Goal: Transaction & Acquisition: Book appointment/travel/reservation

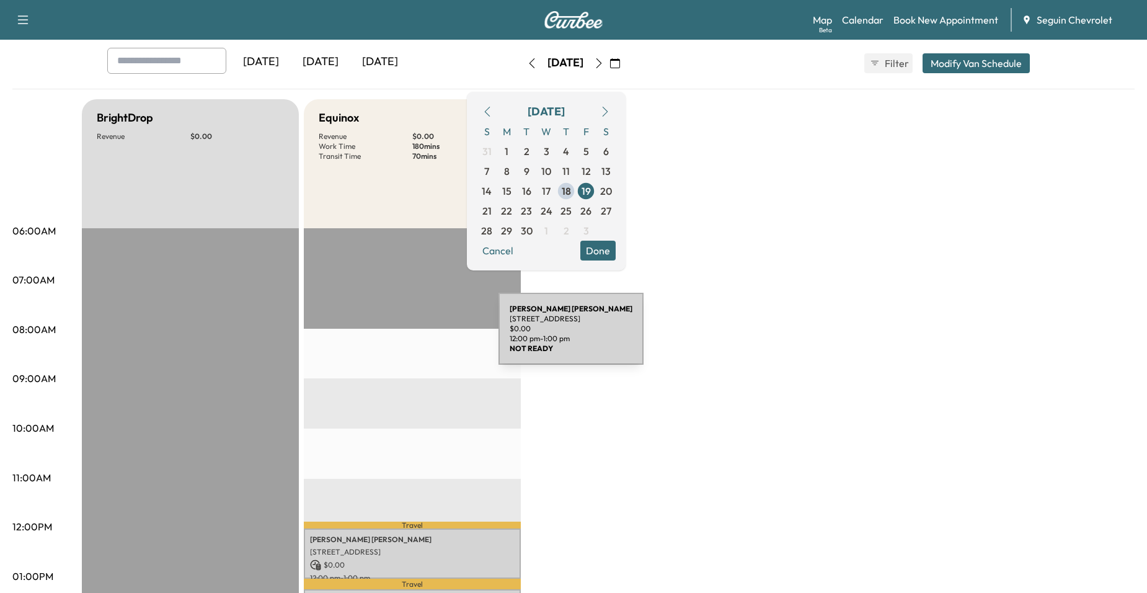
scroll to position [62, 0]
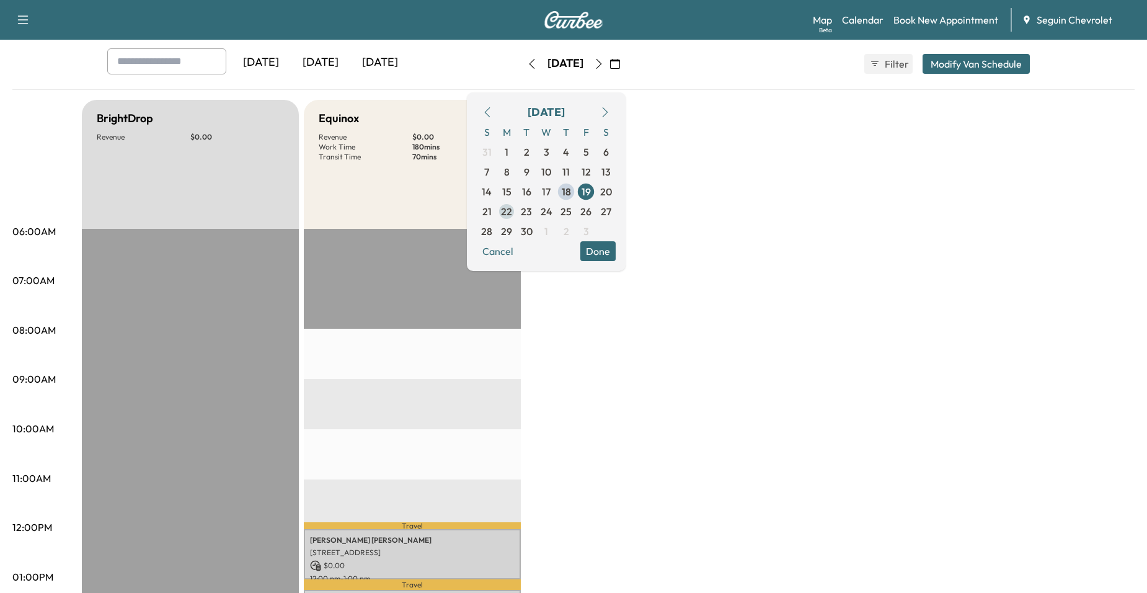
click at [512, 208] on span "22" at bounding box center [506, 211] width 11 height 15
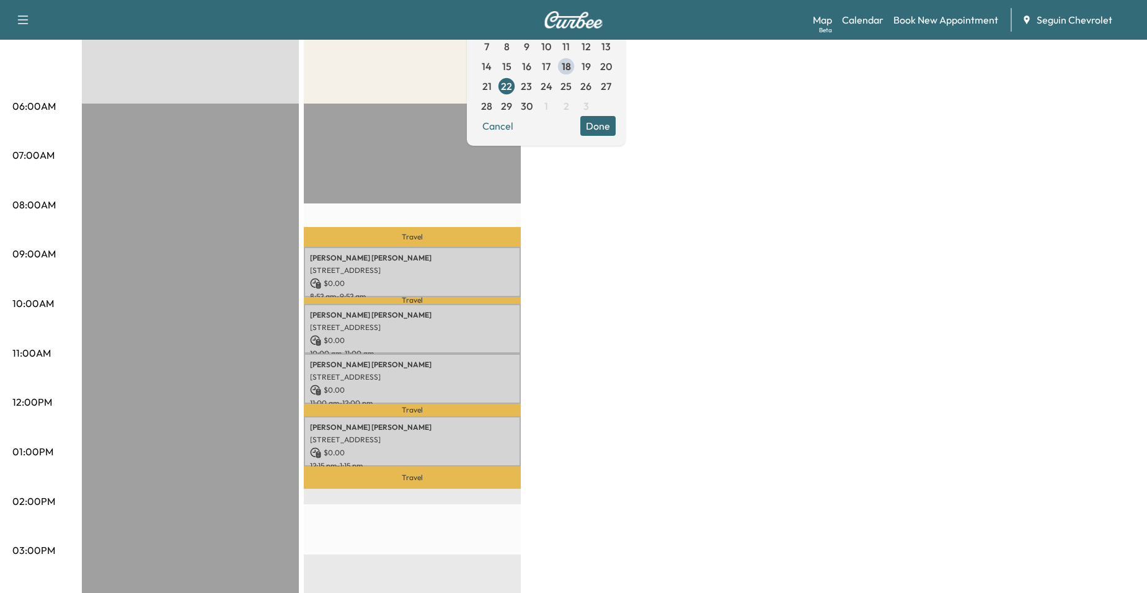
scroll to position [186, 0]
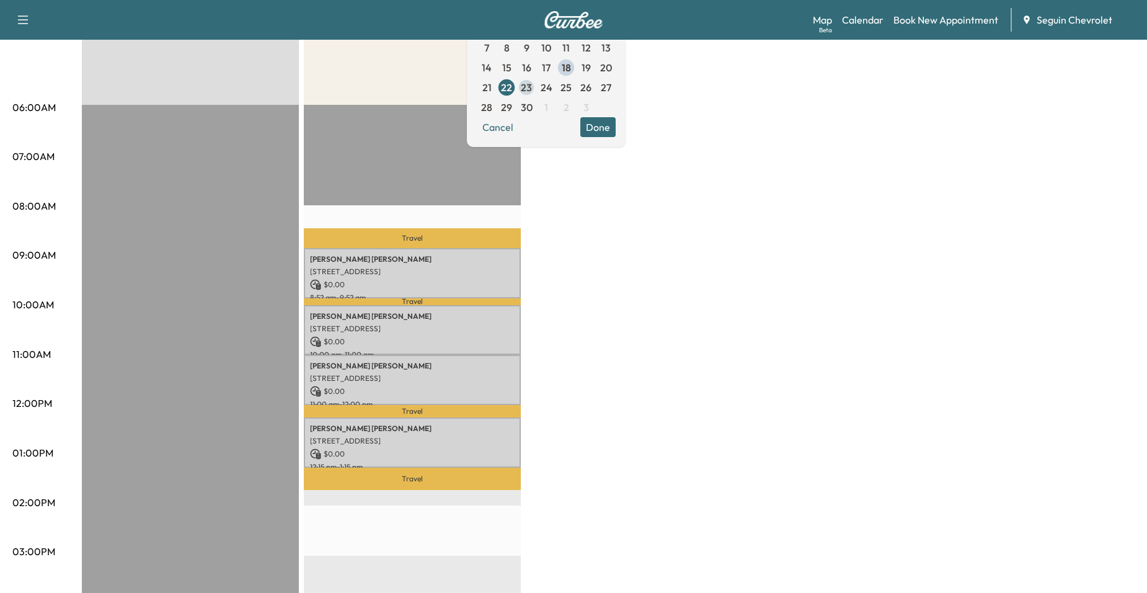
click at [532, 89] on span "23" at bounding box center [526, 87] width 11 height 15
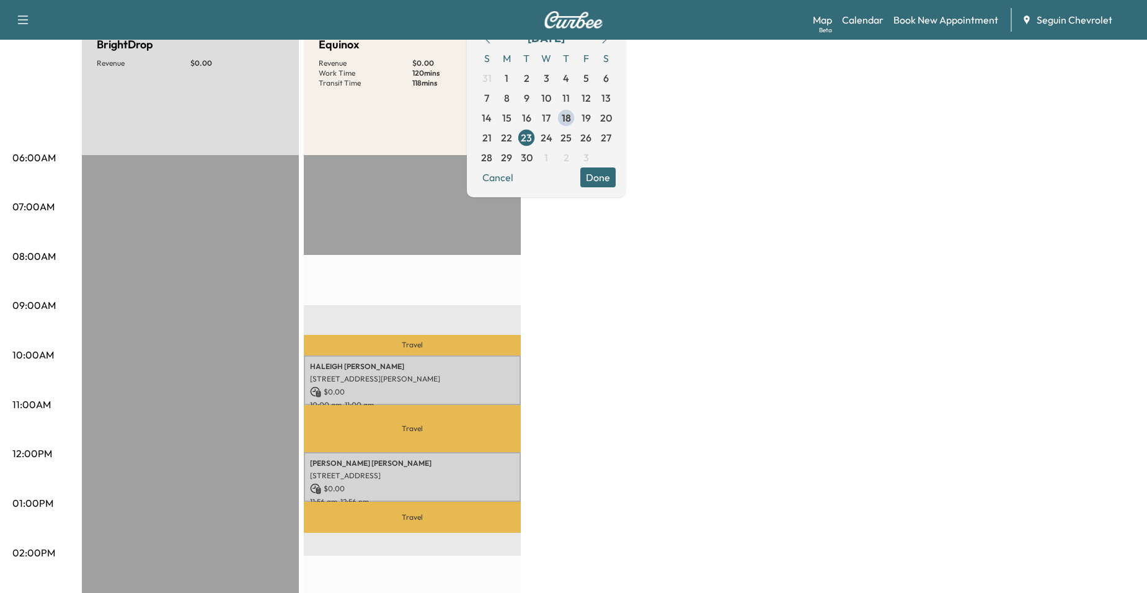
scroll to position [62, 0]
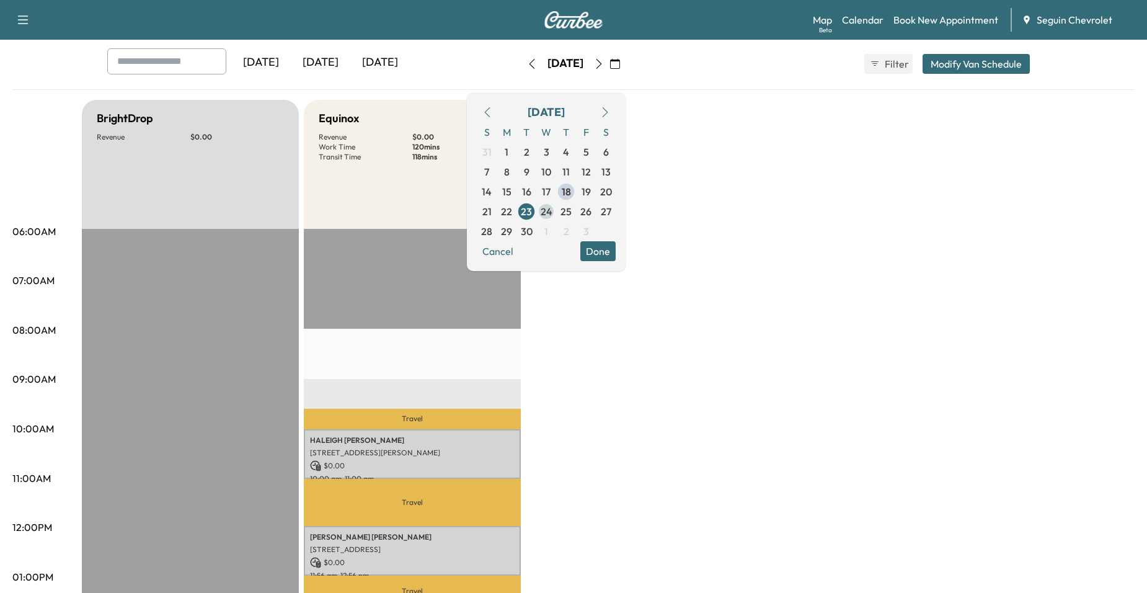
click at [556, 213] on span "24" at bounding box center [546, 211] width 20 height 20
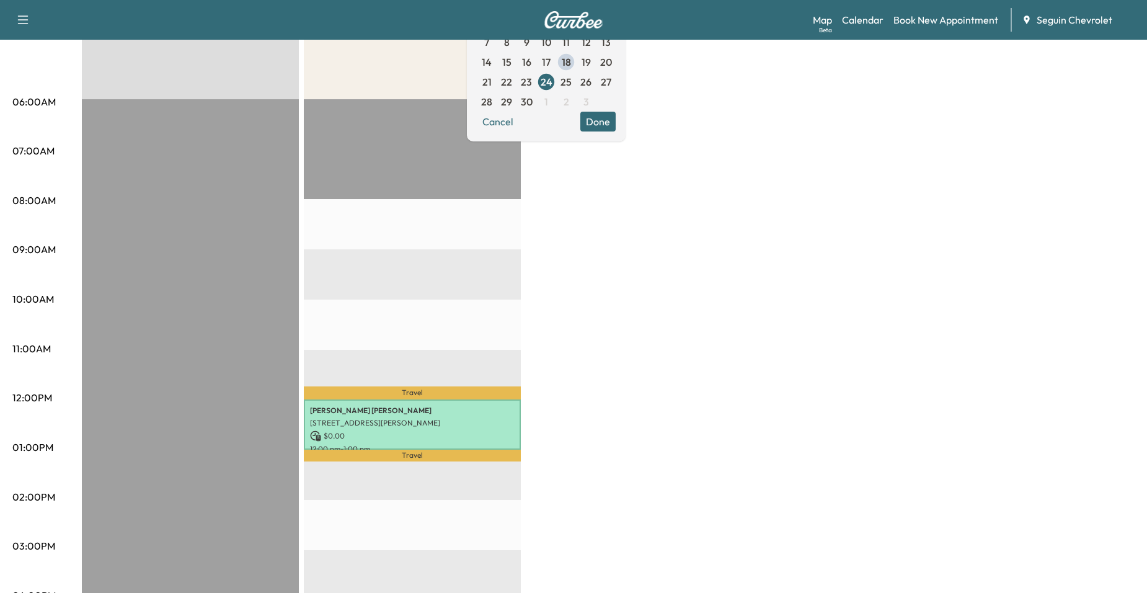
scroll to position [186, 0]
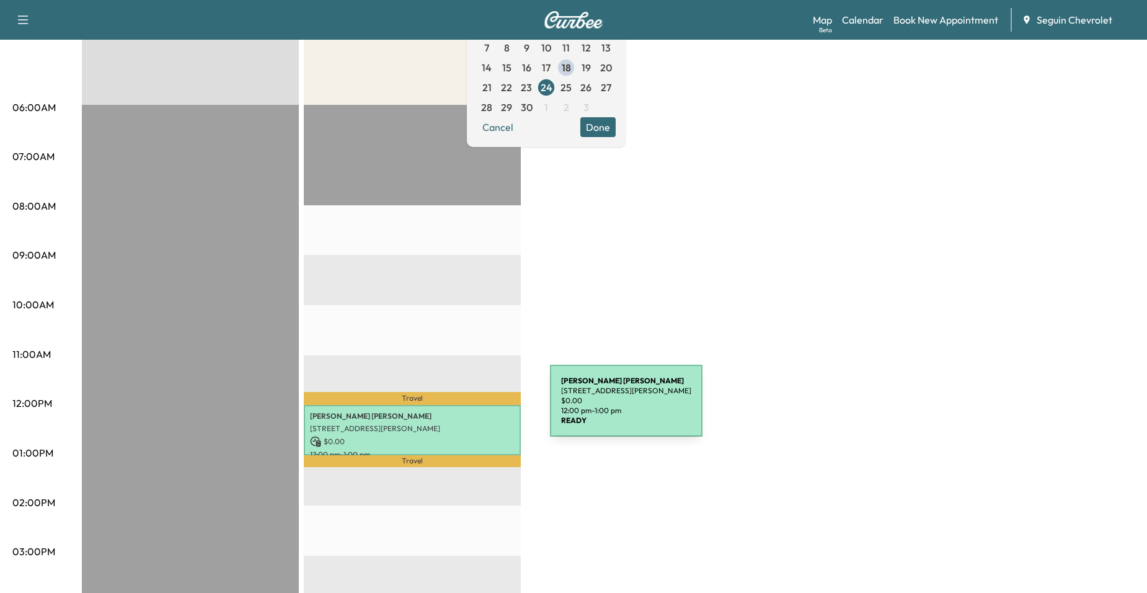
click at [454, 411] on p "[PERSON_NAME]" at bounding box center [412, 416] width 205 height 10
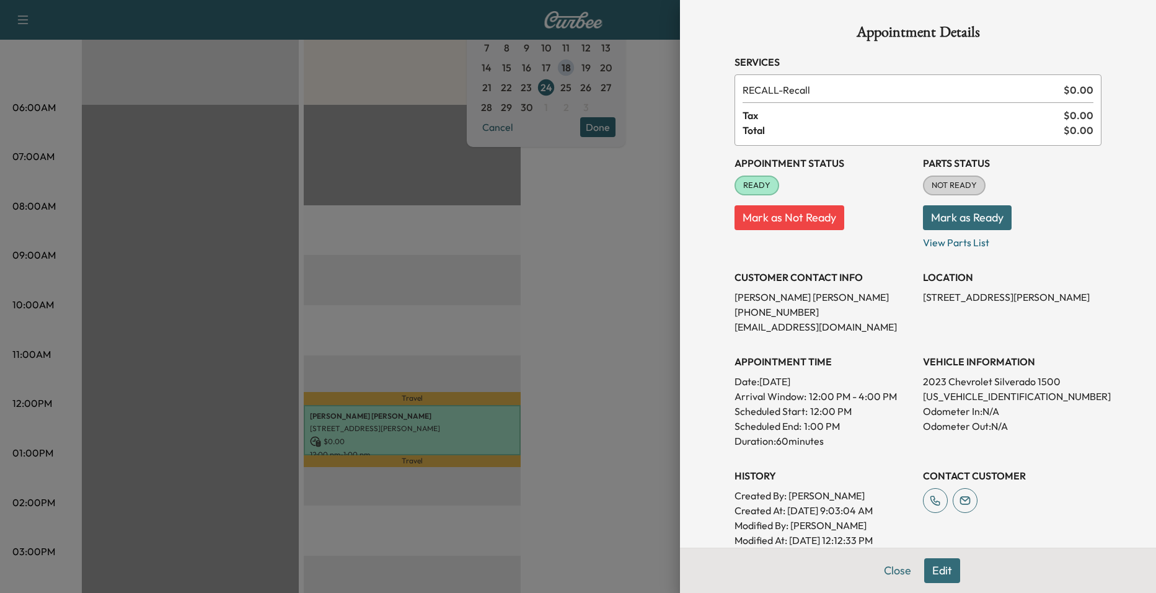
click at [454, 345] on div at bounding box center [578, 296] width 1156 height 593
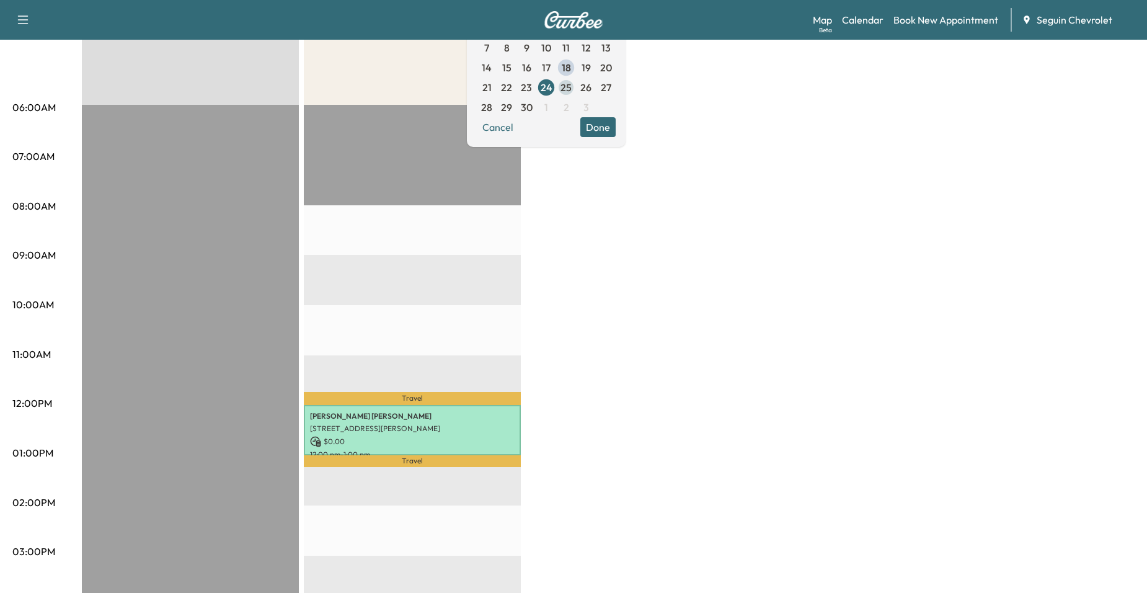
click at [572, 86] on span "25" at bounding box center [565, 87] width 11 height 15
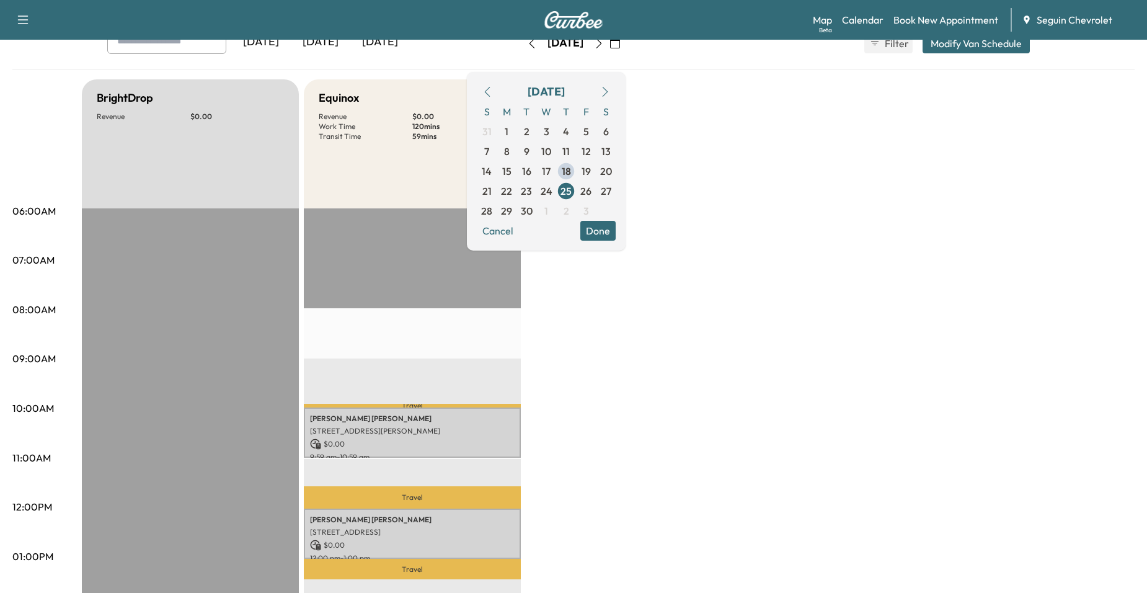
scroll to position [186, 0]
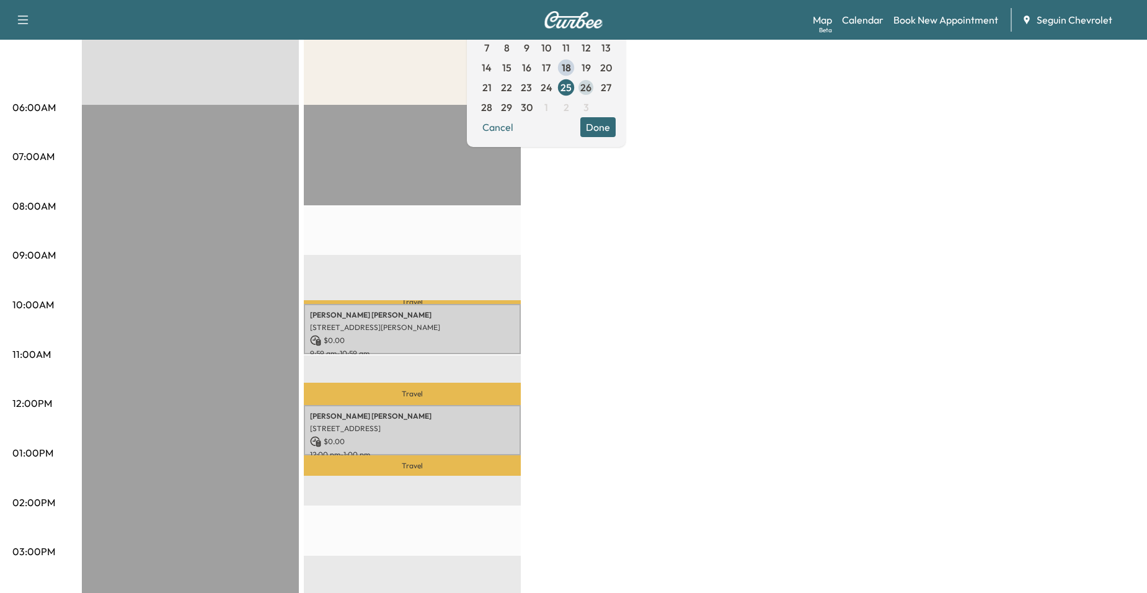
click at [591, 89] on span "26" at bounding box center [585, 87] width 11 height 15
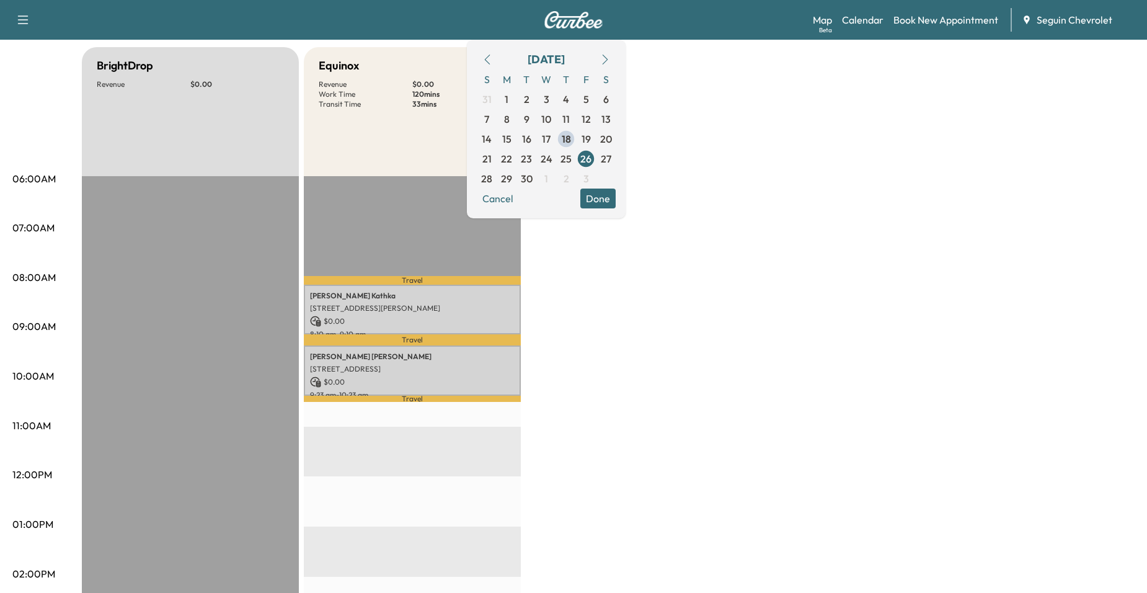
scroll to position [124, 0]
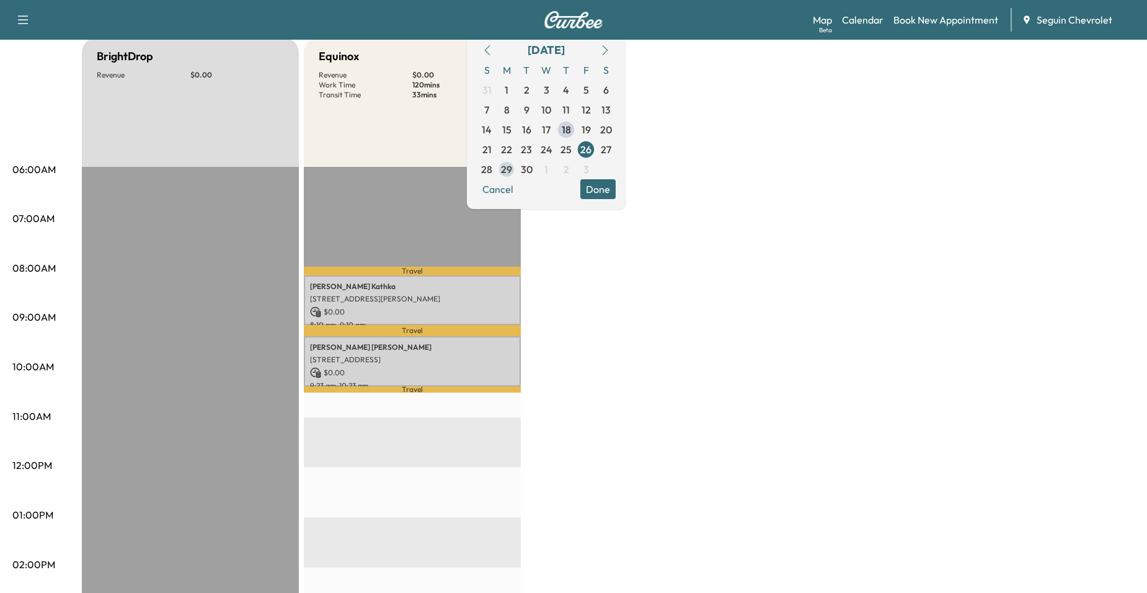
click at [512, 173] on span "29" at bounding box center [506, 169] width 11 height 15
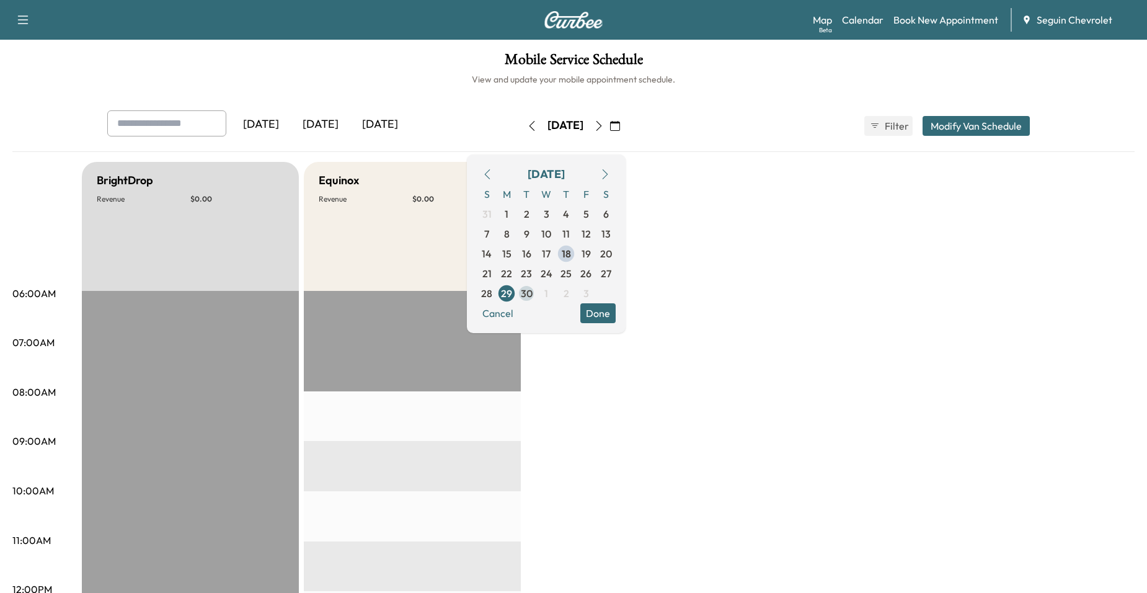
click at [532, 289] on span "30" at bounding box center [527, 293] width 12 height 15
click at [556, 294] on span "1" at bounding box center [546, 293] width 20 height 20
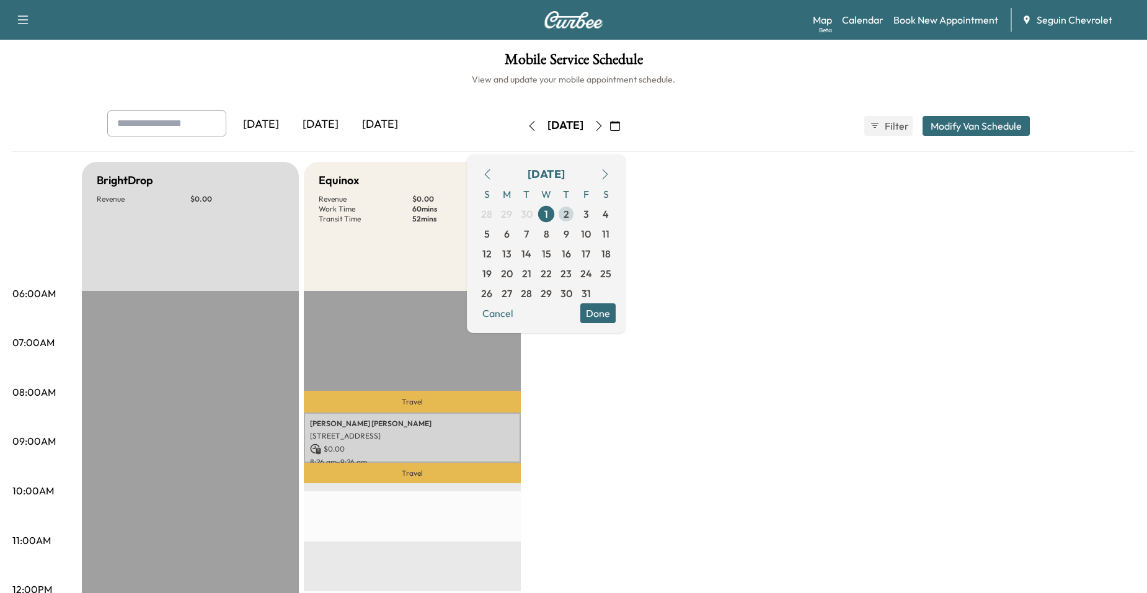
click at [569, 213] on span "2" at bounding box center [566, 213] width 6 height 15
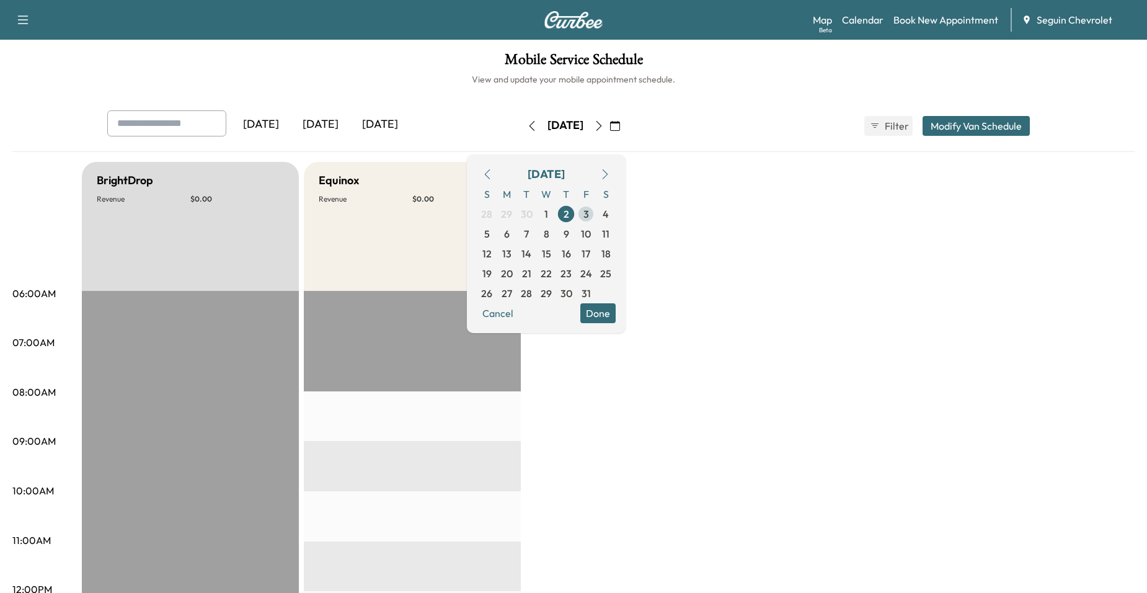
click at [596, 215] on span "3" at bounding box center [586, 214] width 20 height 20
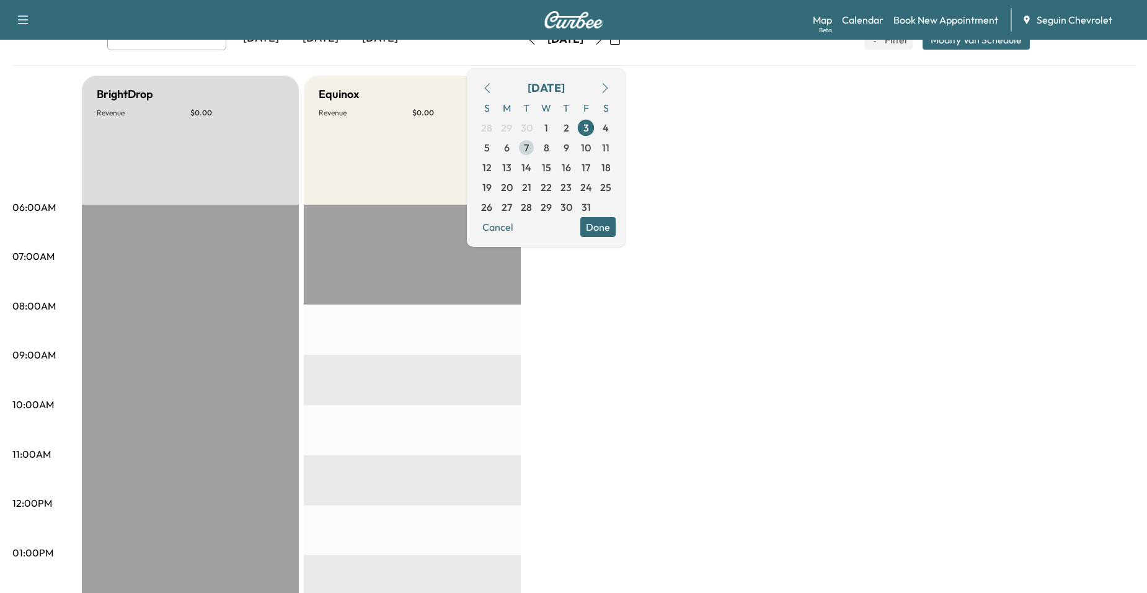
scroll to position [62, 0]
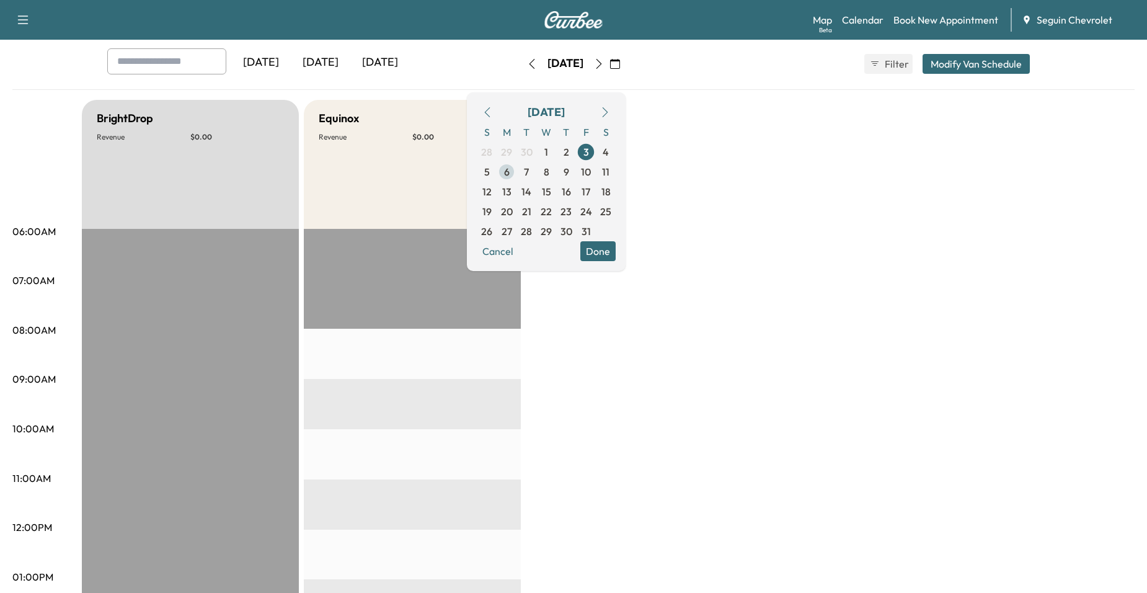
click at [516, 175] on span "6" at bounding box center [507, 172] width 20 height 20
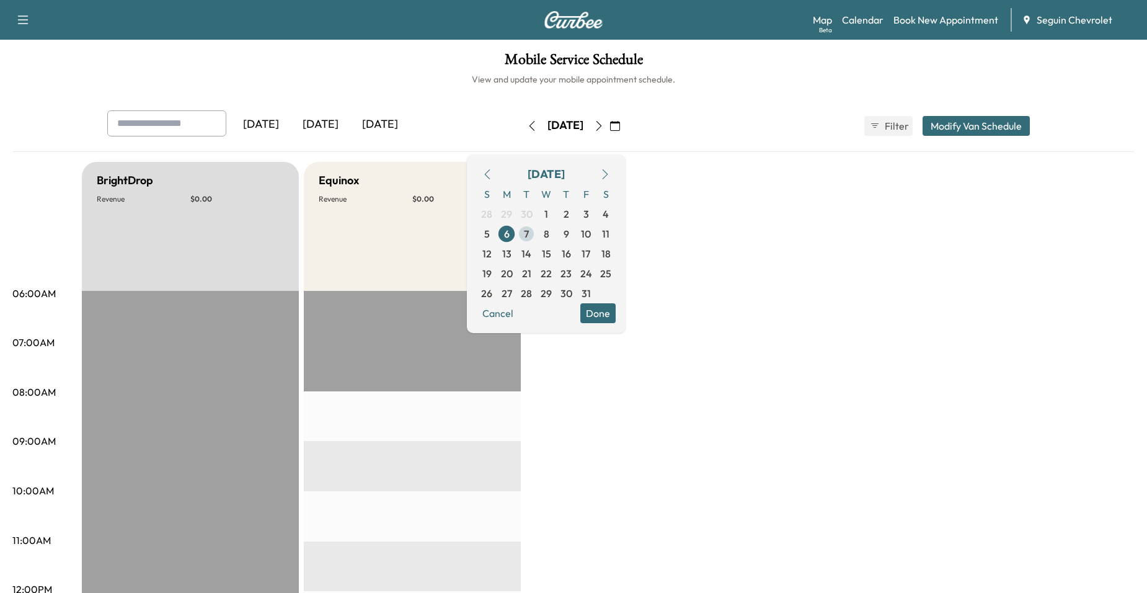
click at [536, 235] on span "7" at bounding box center [526, 234] width 20 height 20
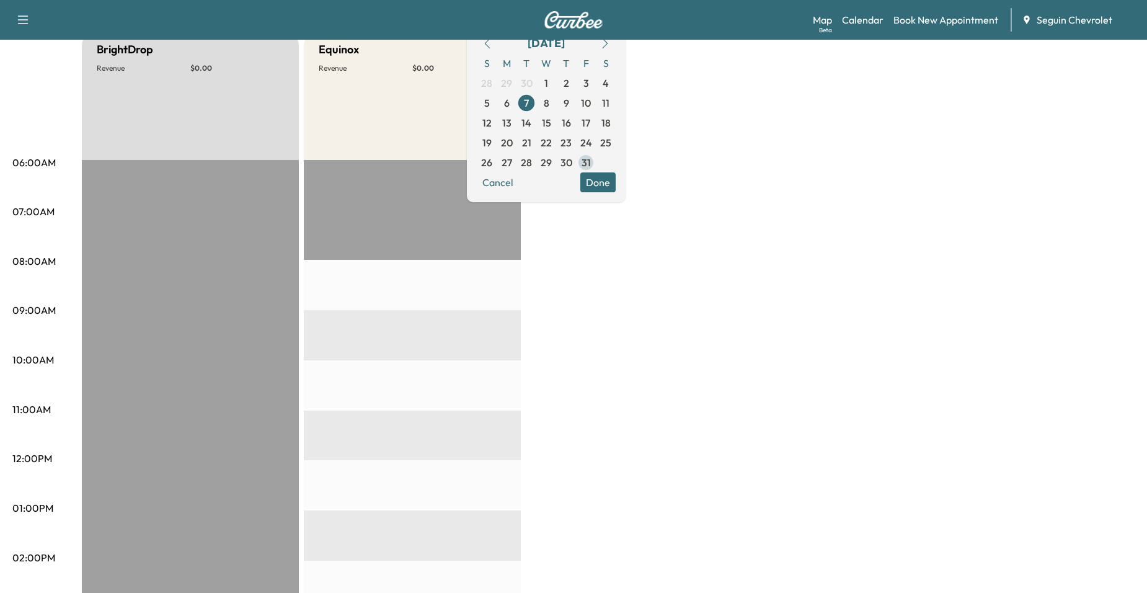
scroll to position [124, 0]
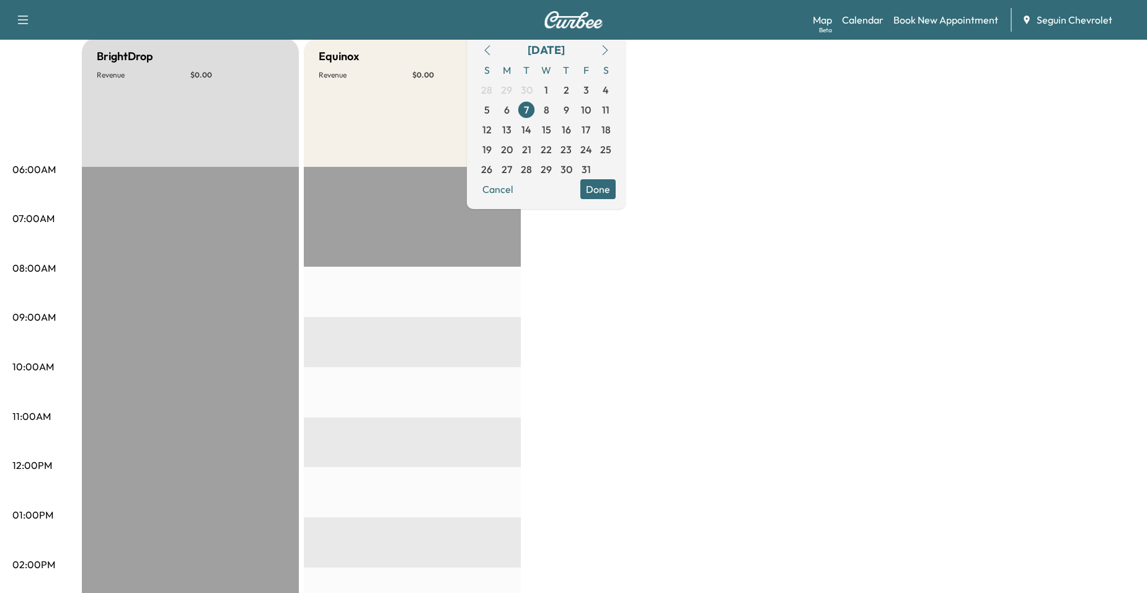
click at [616, 193] on button "Done" at bounding box center [597, 189] width 35 height 20
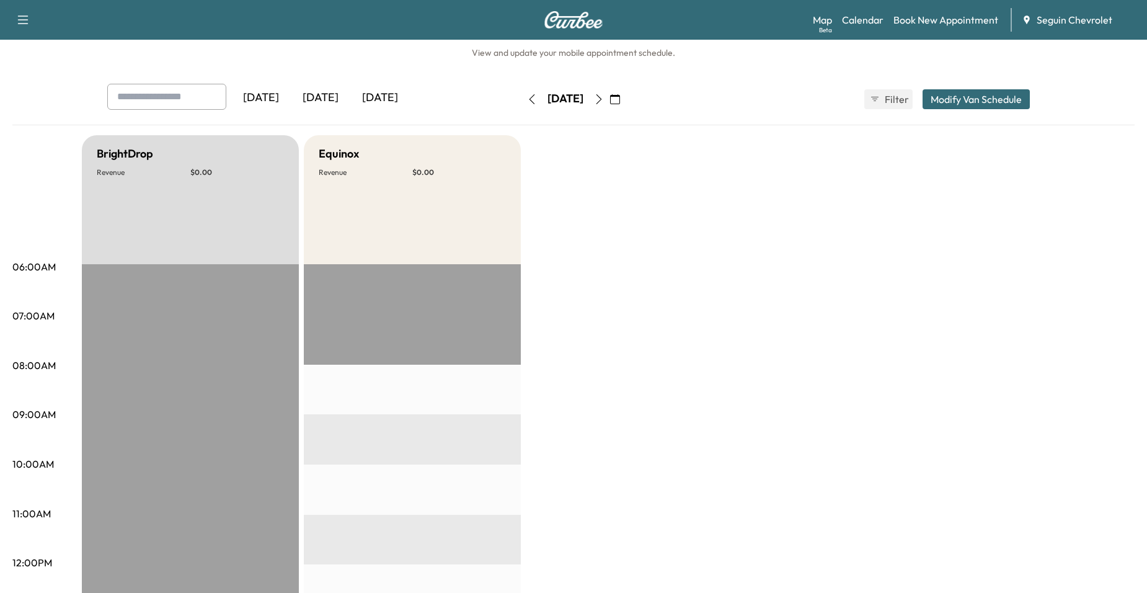
scroll to position [0, 0]
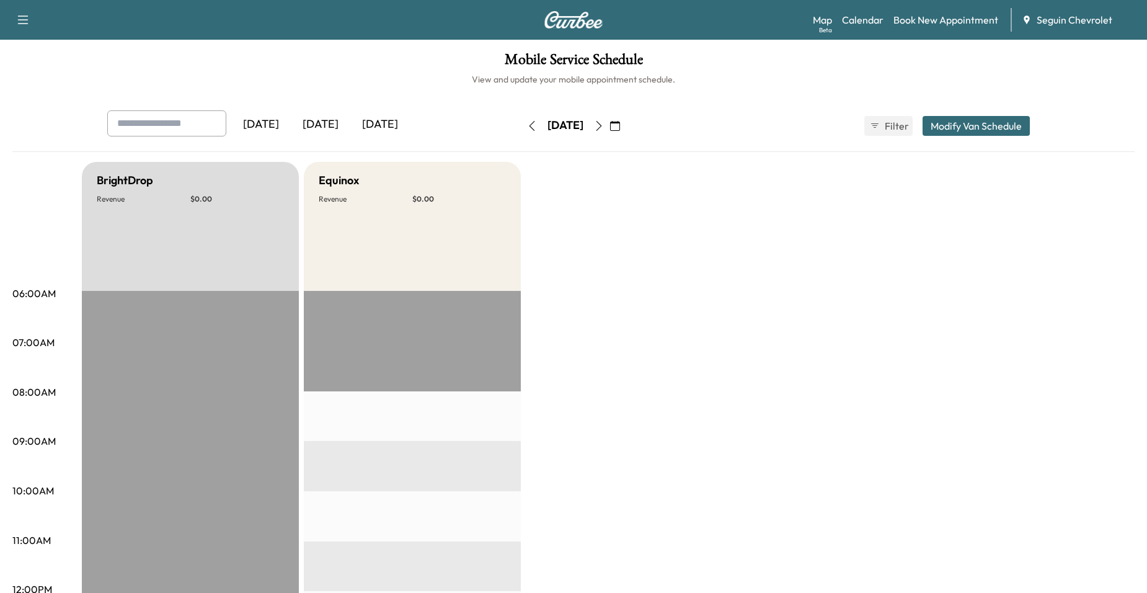
click at [620, 130] on icon "button" at bounding box center [615, 126] width 10 height 10
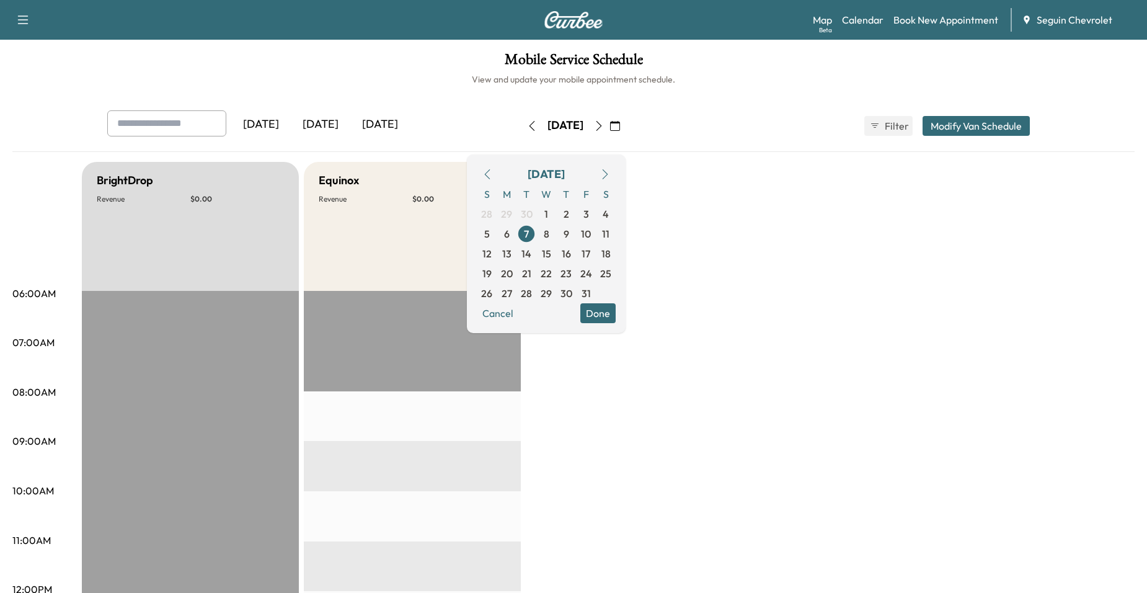
click at [492, 173] on icon "button" at bounding box center [487, 174] width 10 height 10
click at [571, 257] on span "18" at bounding box center [566, 253] width 9 height 15
click at [492, 273] on span "21" at bounding box center [486, 273] width 9 height 15
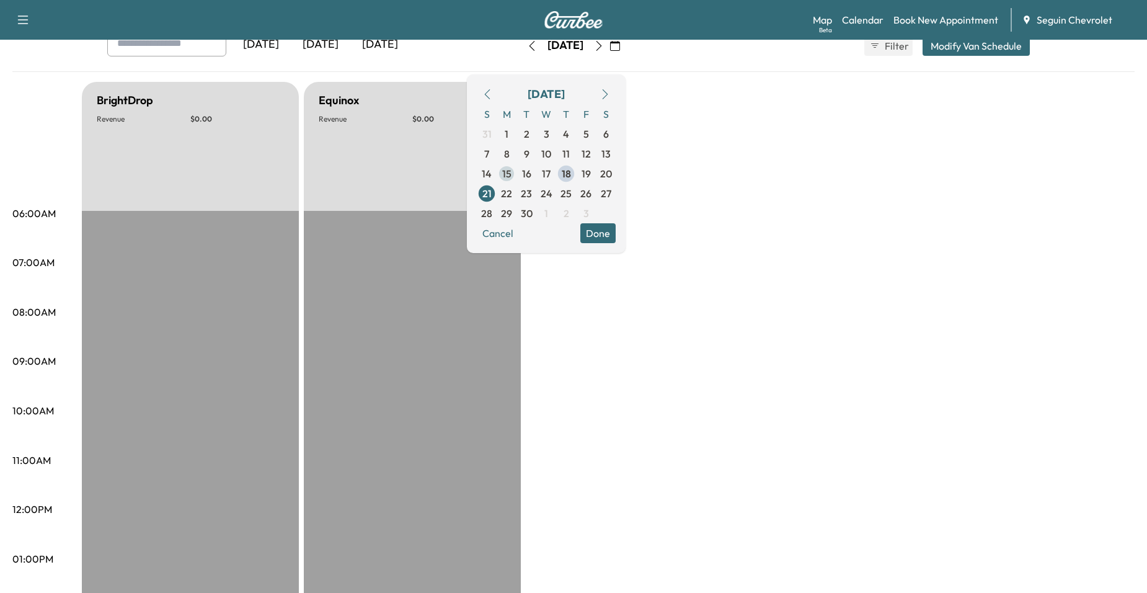
scroll to position [62, 0]
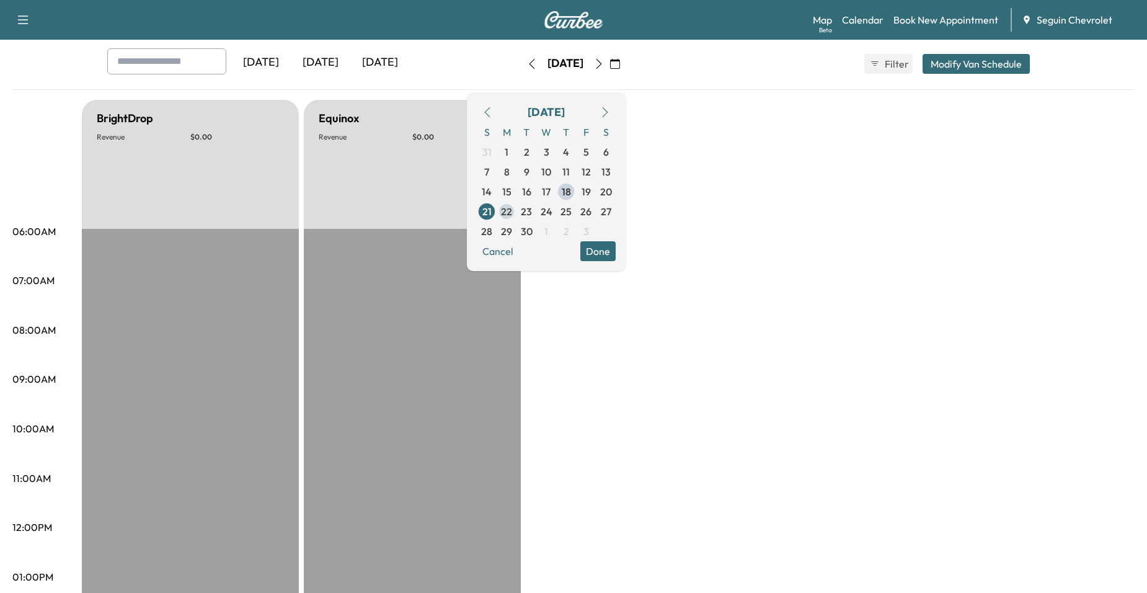
click at [512, 211] on span "22" at bounding box center [506, 211] width 11 height 15
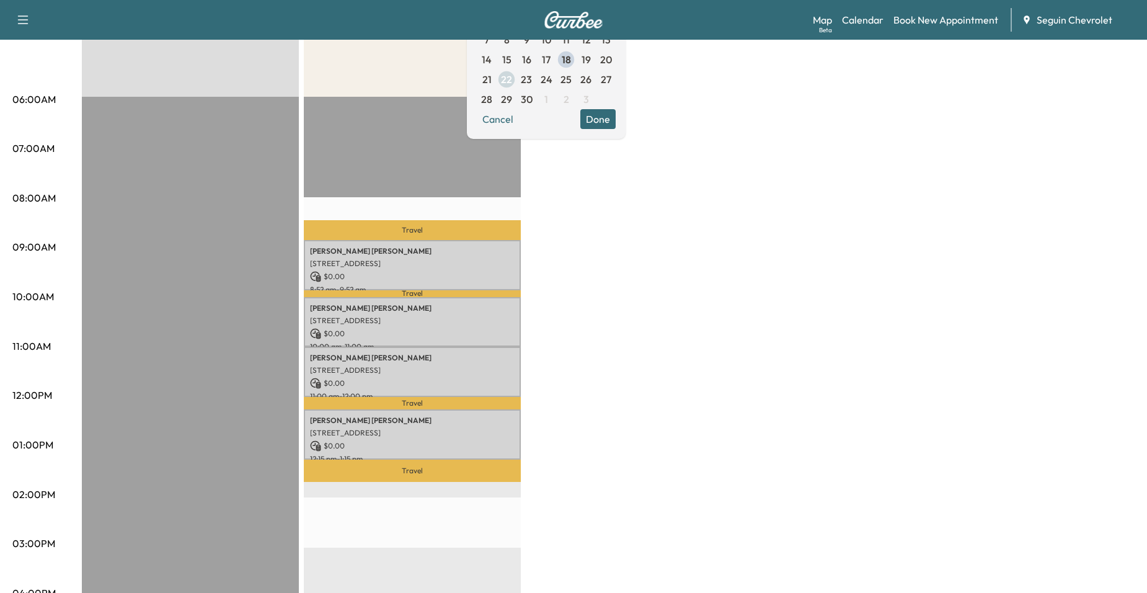
scroll to position [62, 0]
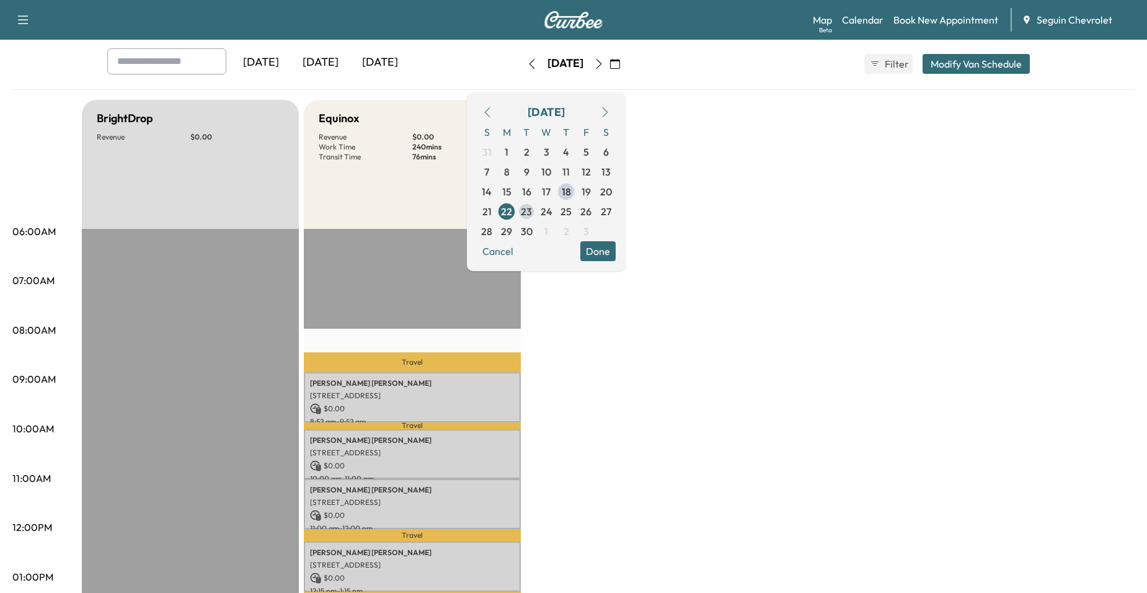
click at [532, 216] on span "23" at bounding box center [526, 211] width 11 height 15
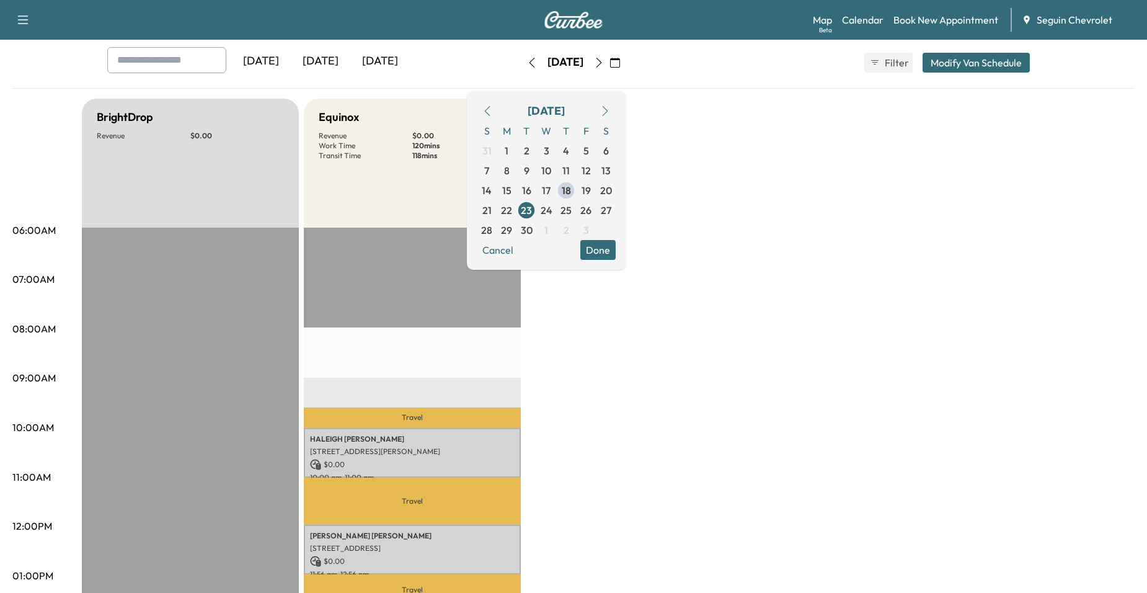
scroll to position [62, 0]
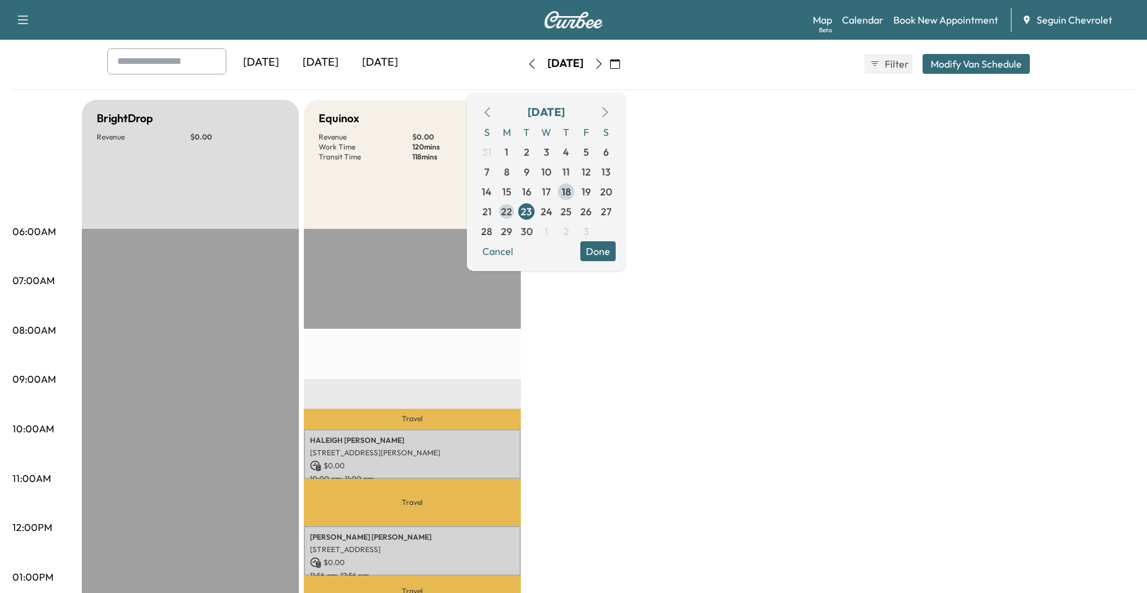
click at [516, 215] on span "22" at bounding box center [507, 211] width 20 height 20
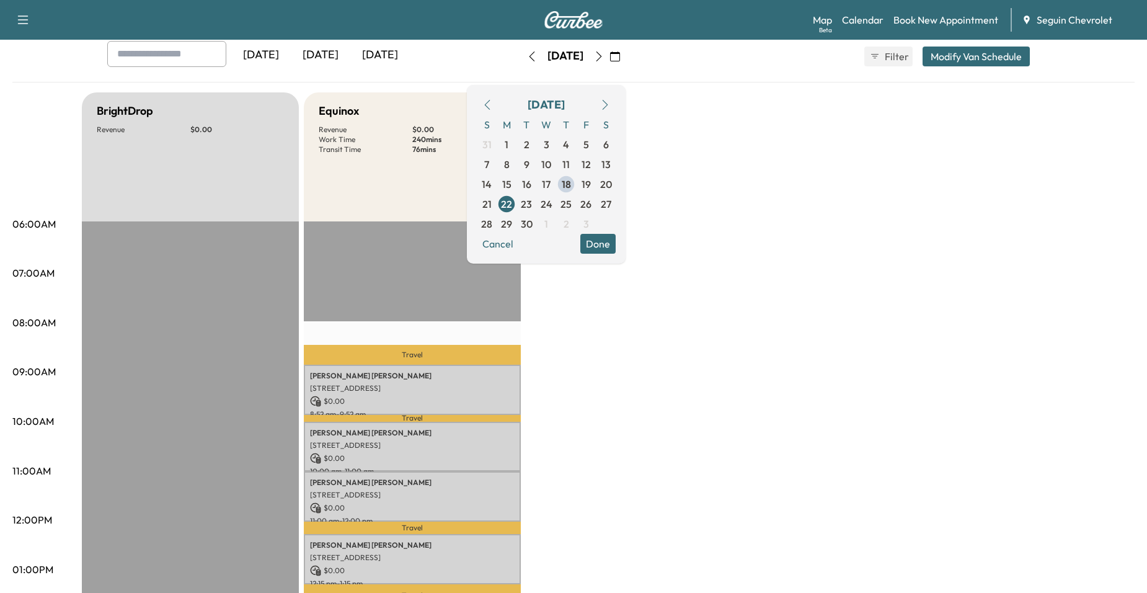
scroll to position [124, 0]
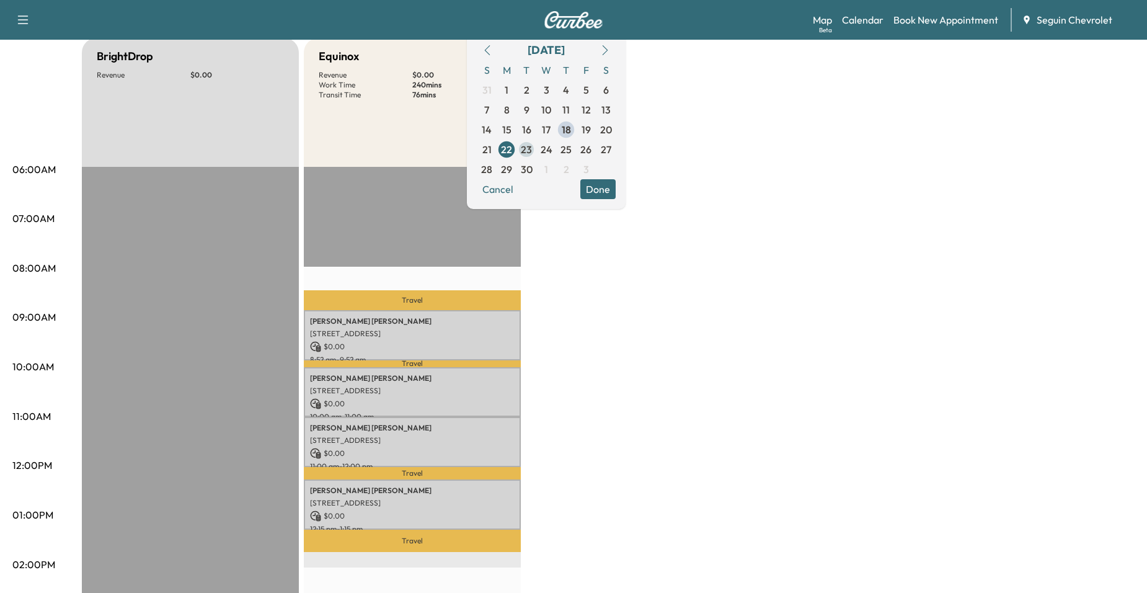
click at [532, 152] on span "23" at bounding box center [526, 149] width 11 height 15
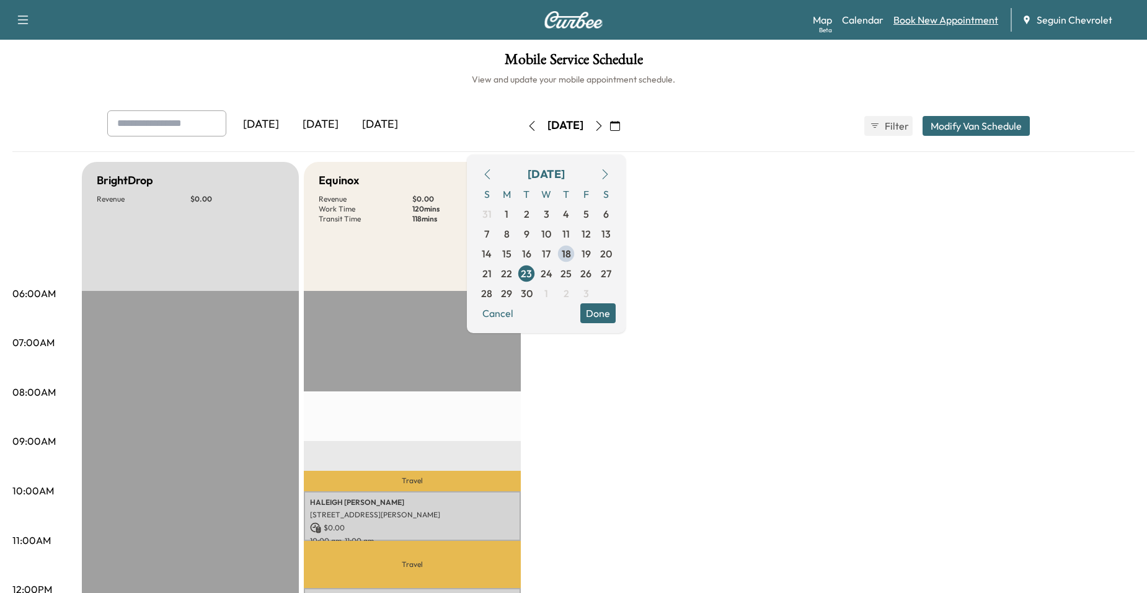
click at [927, 20] on link "Book New Appointment" at bounding box center [945, 19] width 105 height 15
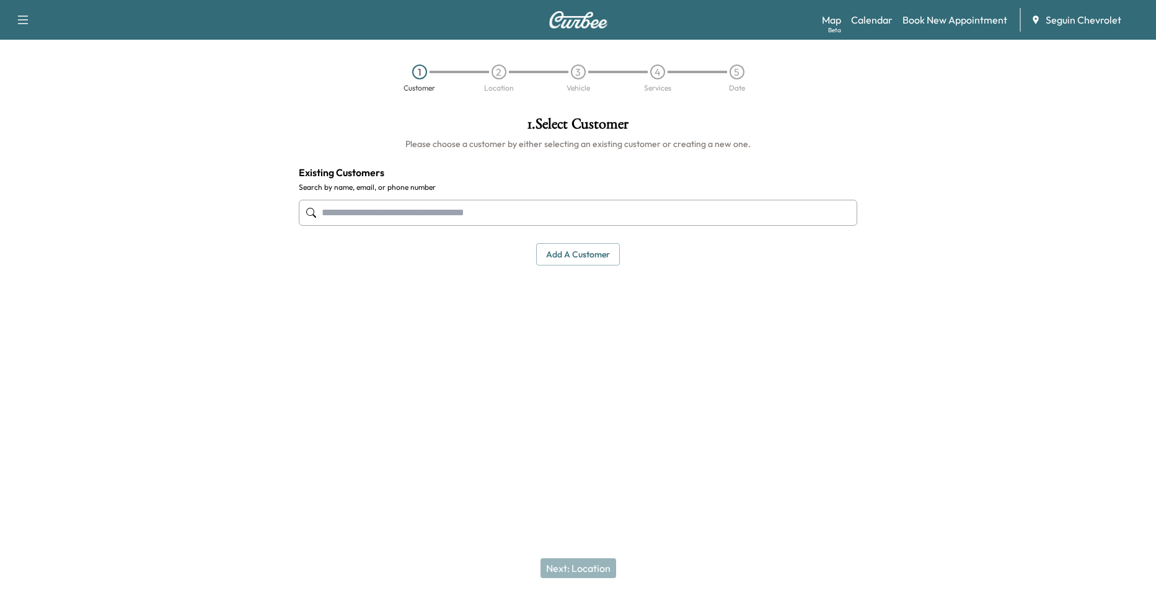
click at [632, 188] on label "Search by name, email, or phone number" at bounding box center [578, 187] width 558 height 10
click at [635, 205] on input "text" at bounding box center [578, 213] width 558 height 26
click at [607, 257] on button "Add a customer" at bounding box center [578, 254] width 84 height 23
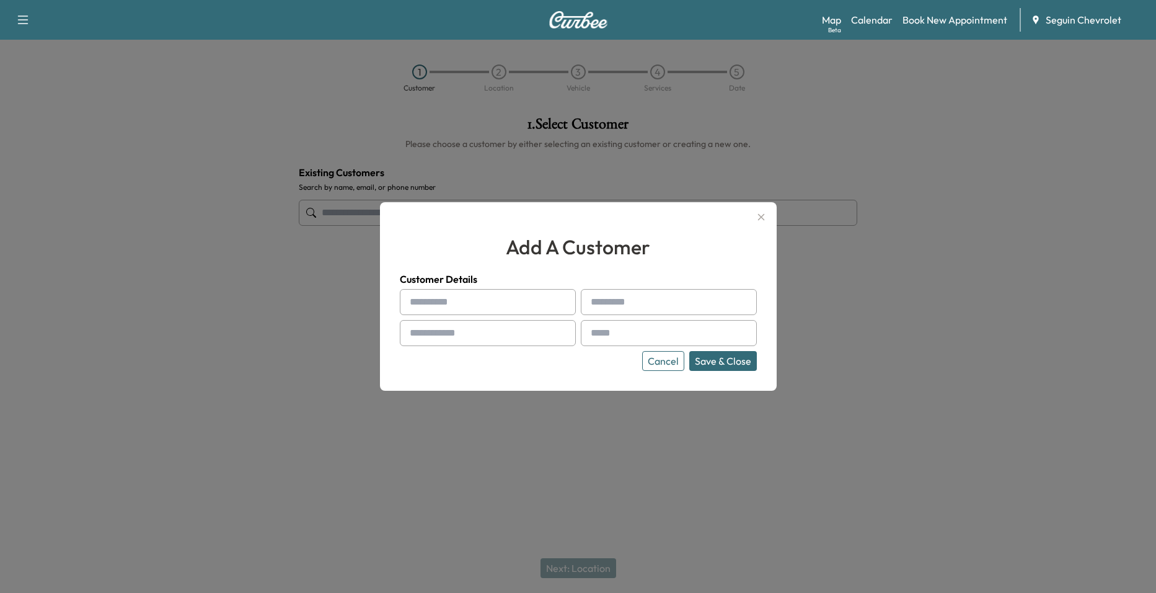
click at [753, 216] on button "button" at bounding box center [761, 217] width 21 height 20
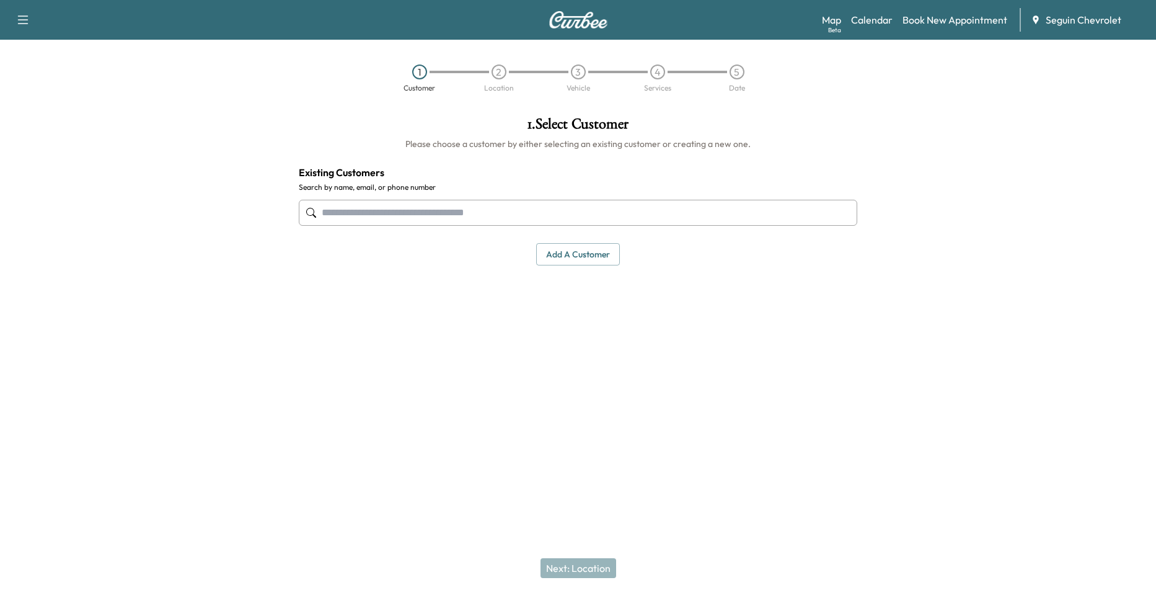
drag, startPoint x: 695, startPoint y: 216, endPoint x: 686, endPoint y: 222, distance: 11.4
click at [695, 216] on input "text" at bounding box center [578, 213] width 558 height 26
type input "*"
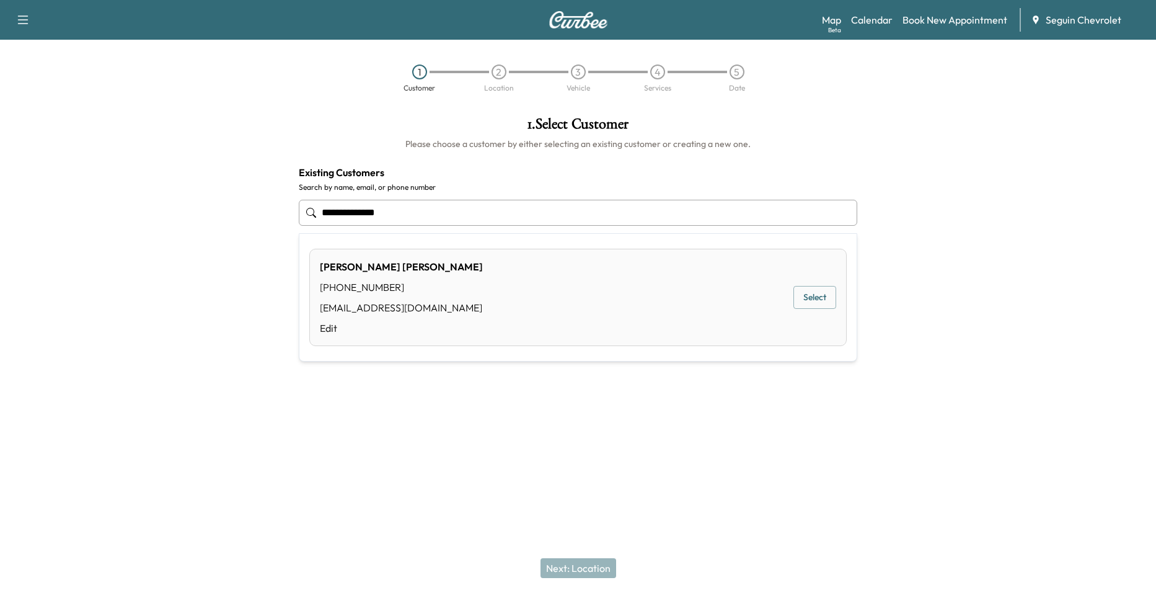
click at [409, 209] on input "**********" at bounding box center [578, 213] width 558 height 26
type input "*"
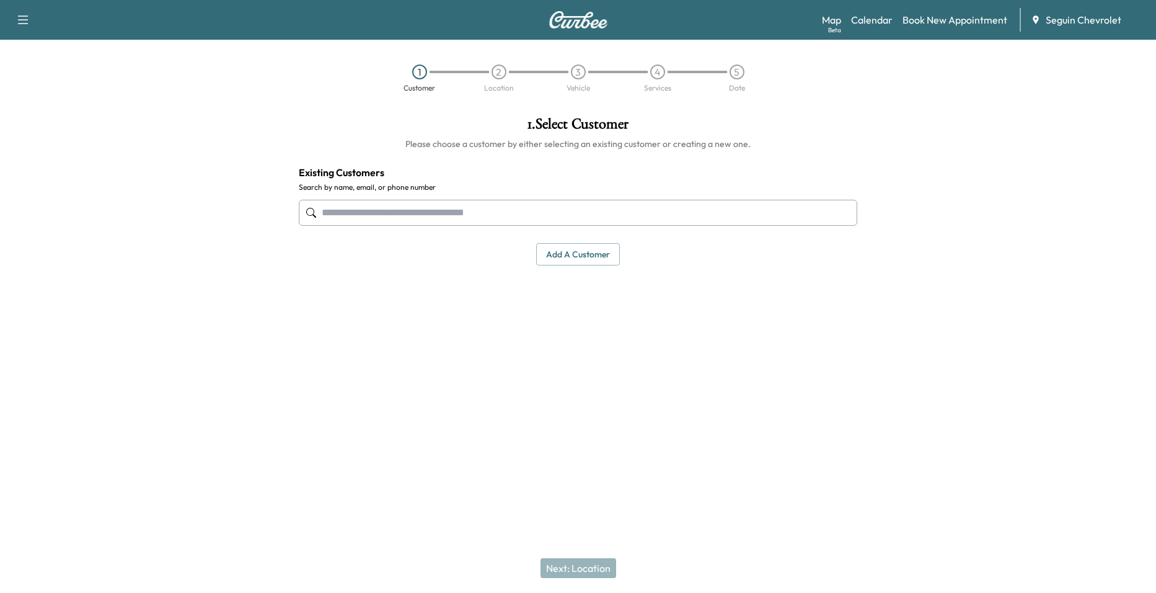
click at [585, 259] on button "Add a customer" at bounding box center [578, 254] width 84 height 23
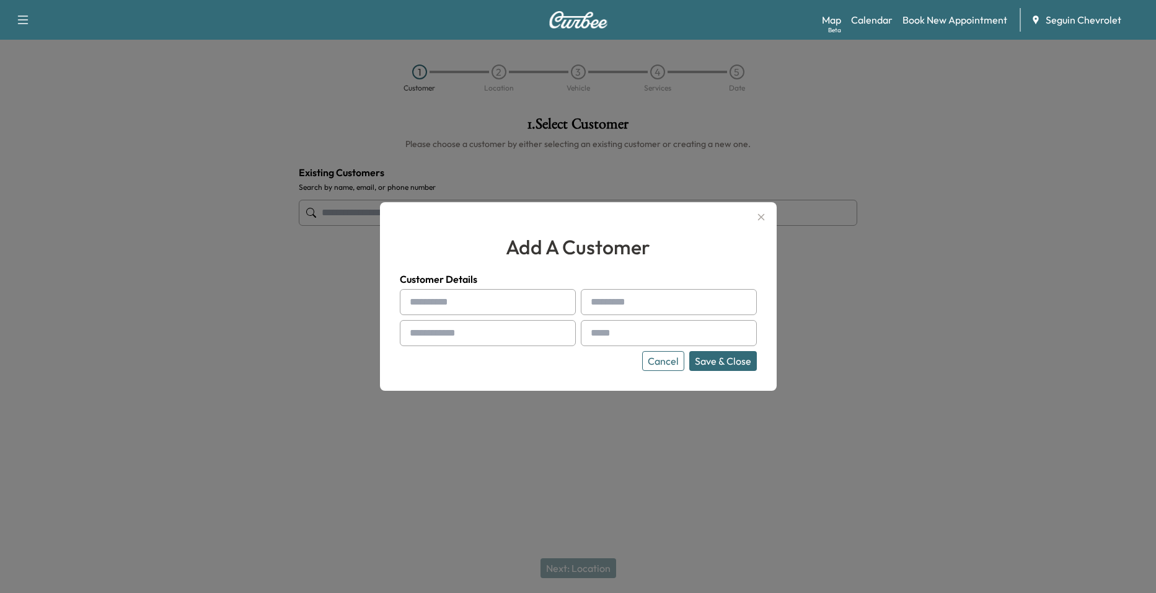
click at [471, 302] on input "text" at bounding box center [488, 302] width 176 height 26
click at [448, 293] on input "text" at bounding box center [488, 302] width 176 height 26
type input "*"
type input "******"
click at [668, 302] on input "text" at bounding box center [669, 302] width 176 height 26
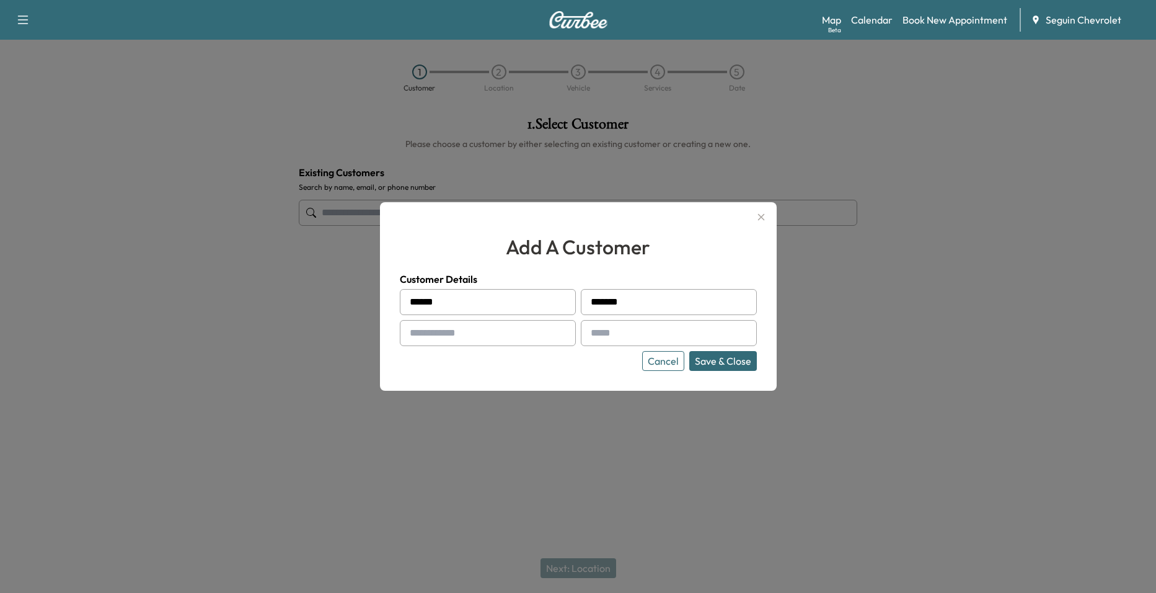
type input "*******"
click at [553, 315] on div "****** ******* Cancel Save & Close" at bounding box center [578, 330] width 357 height 82
click at [545, 327] on input "text" at bounding box center [488, 333] width 176 height 26
type input "**"
type input "**********"
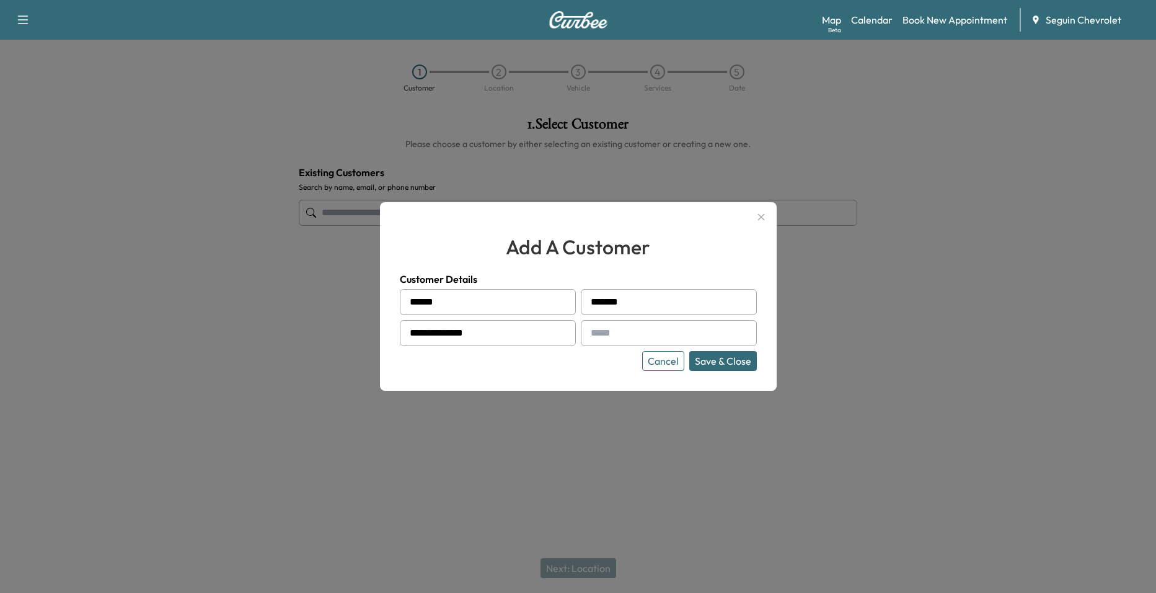
click at [664, 334] on input "text" at bounding box center [669, 333] width 176 height 26
type input "*"
type input "**********"
click at [728, 366] on button "Save & Close" at bounding box center [723, 361] width 68 height 20
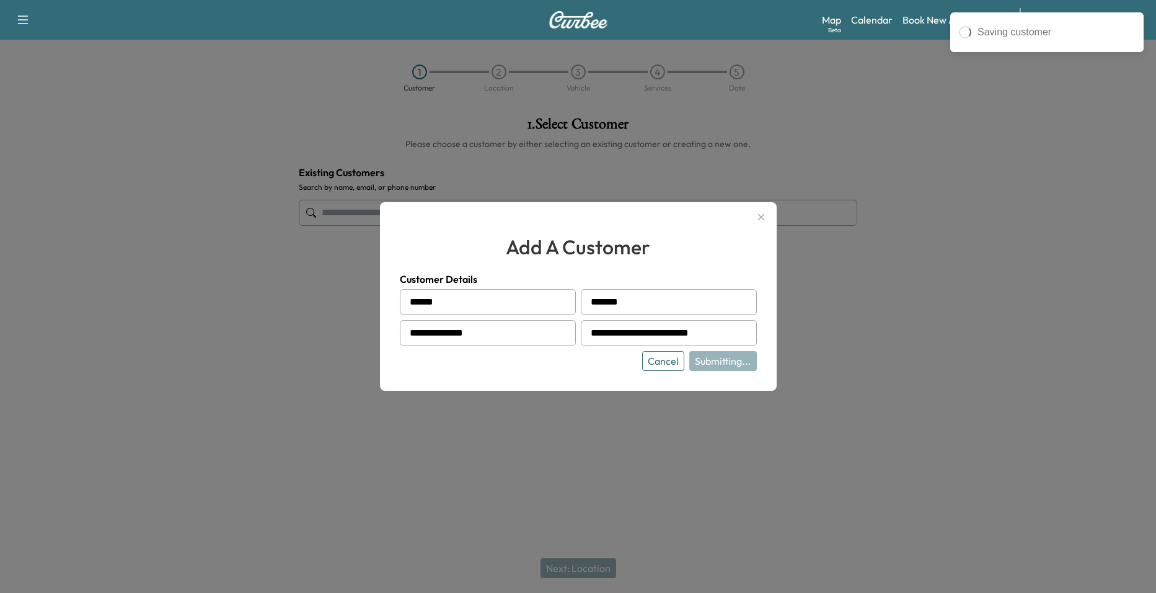
type input "**********"
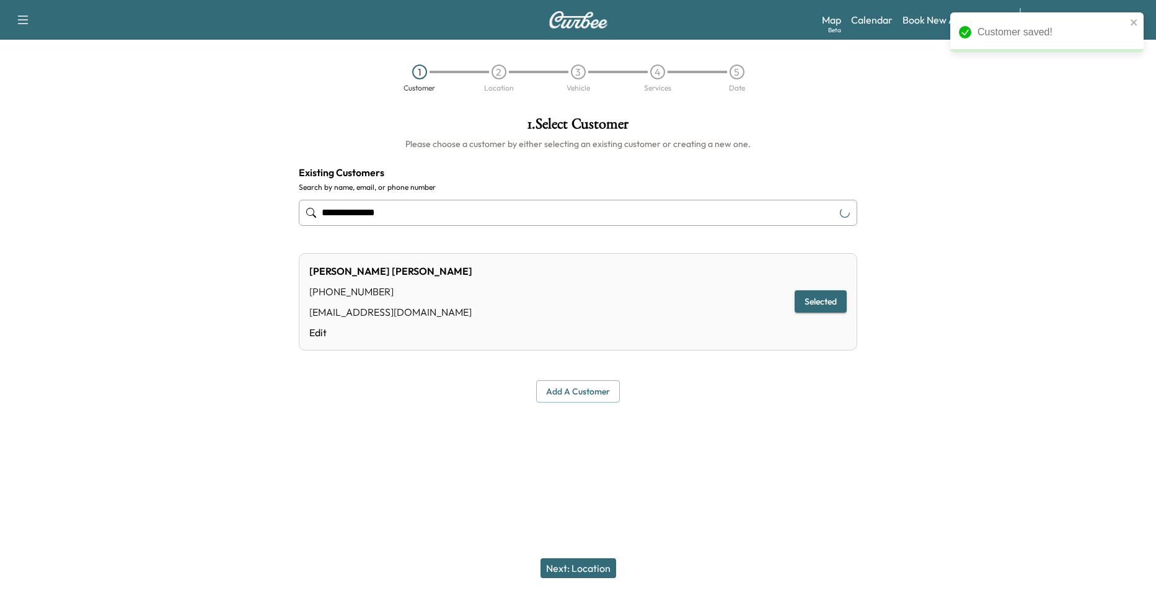
click at [591, 562] on button "Next: Location" at bounding box center [579, 568] width 76 height 20
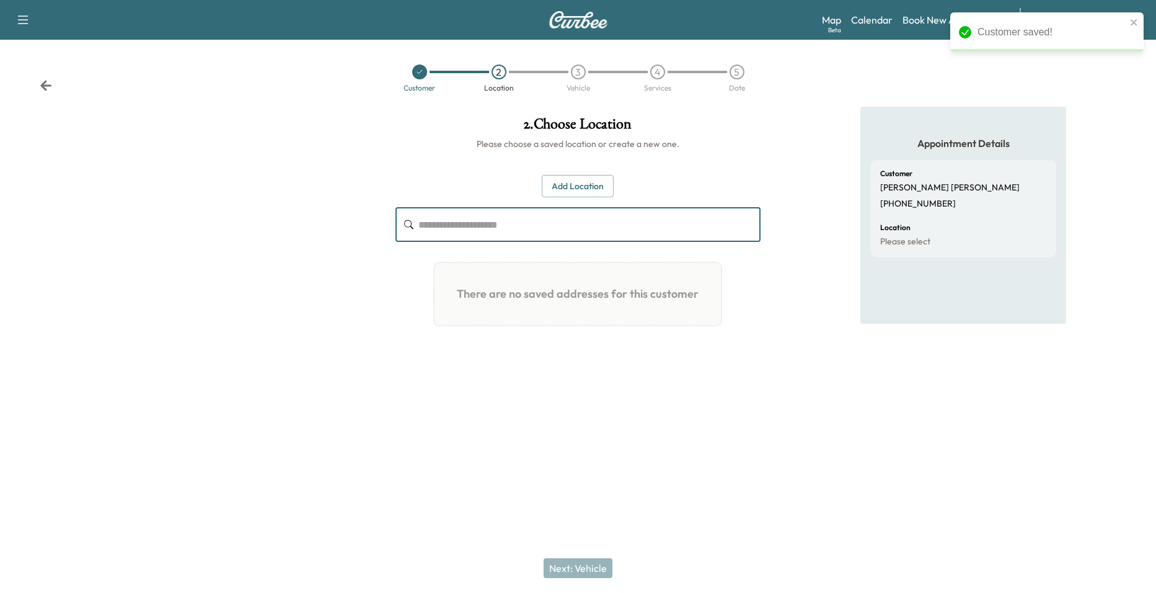
click at [567, 231] on input "text" at bounding box center [589, 224] width 343 height 35
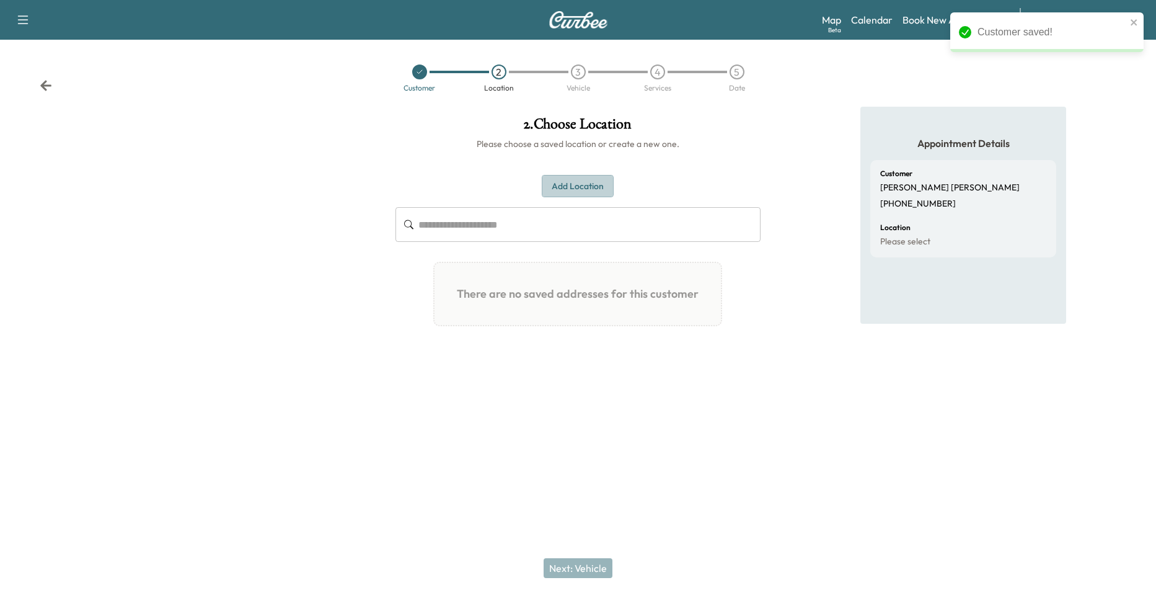
click at [559, 187] on button "Add Location" at bounding box center [578, 186] width 72 height 23
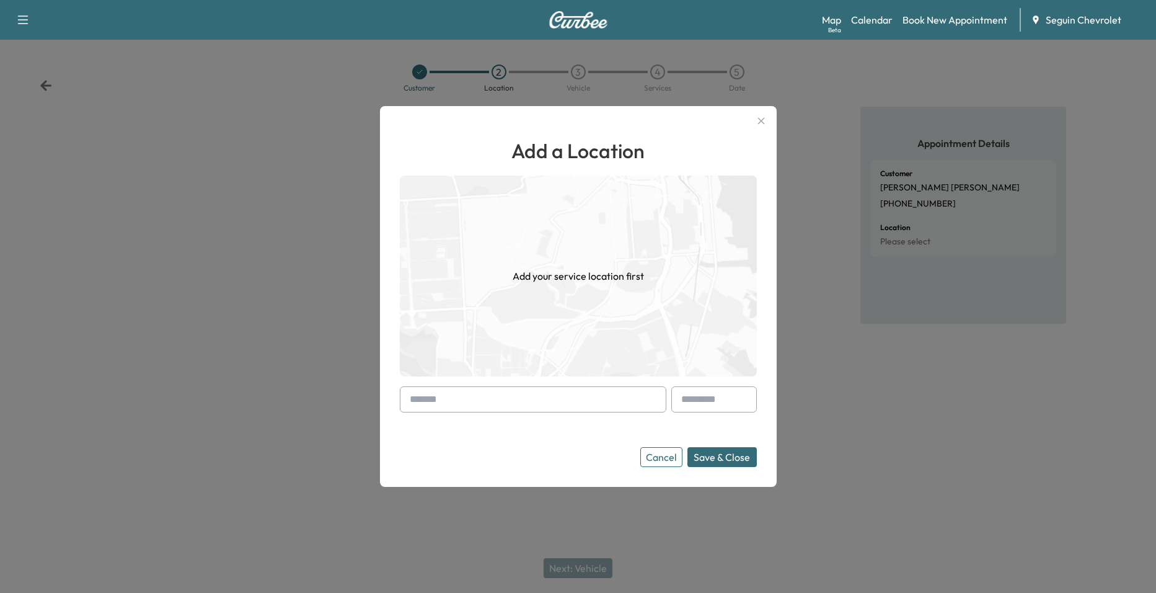
click at [502, 405] on input "text" at bounding box center [533, 399] width 267 height 26
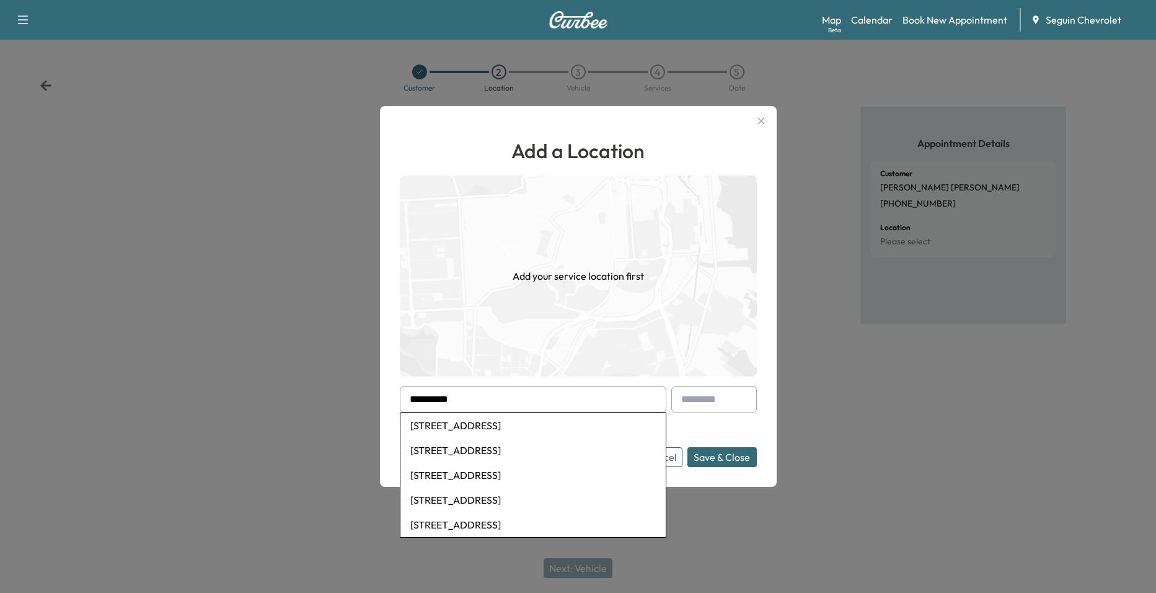
click at [536, 422] on li "[STREET_ADDRESS]" at bounding box center [532, 425] width 265 height 25
type input "**********"
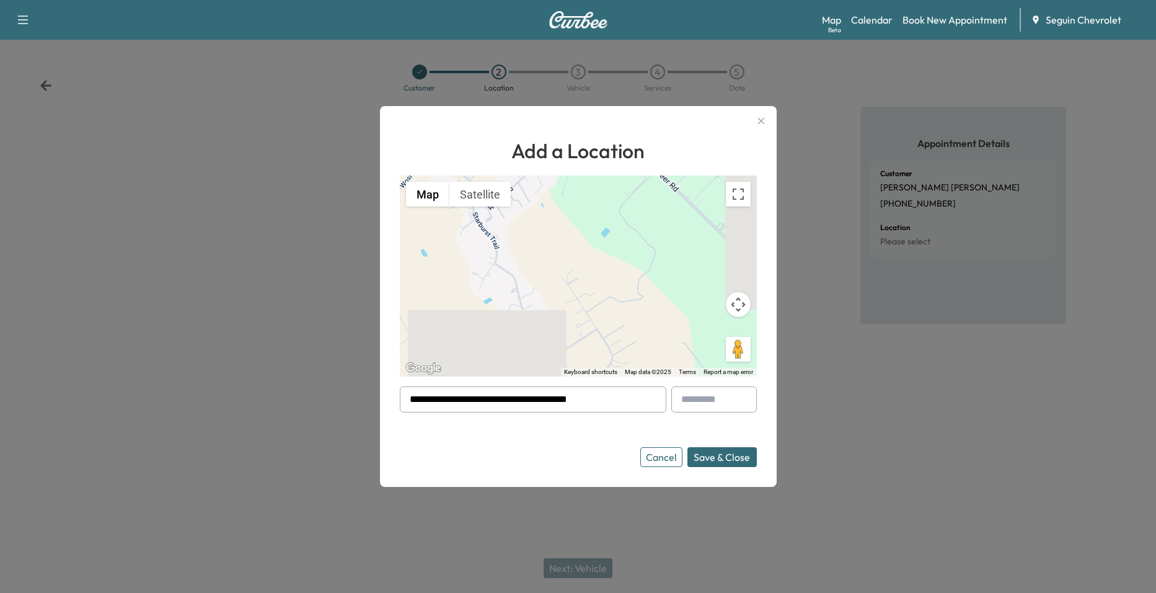
drag, startPoint x: 718, startPoint y: 455, endPoint x: 709, endPoint y: 464, distance: 12.7
click at [718, 455] on button "Save & Close" at bounding box center [721, 457] width 69 height 20
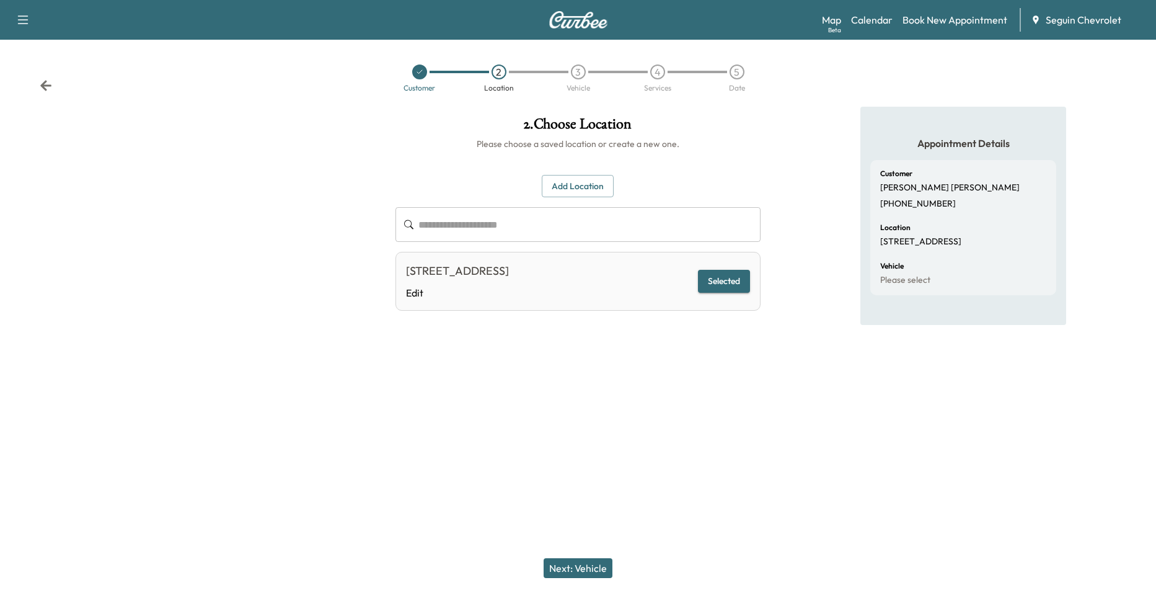
click at [596, 561] on button "Next: Vehicle" at bounding box center [578, 568] width 69 height 20
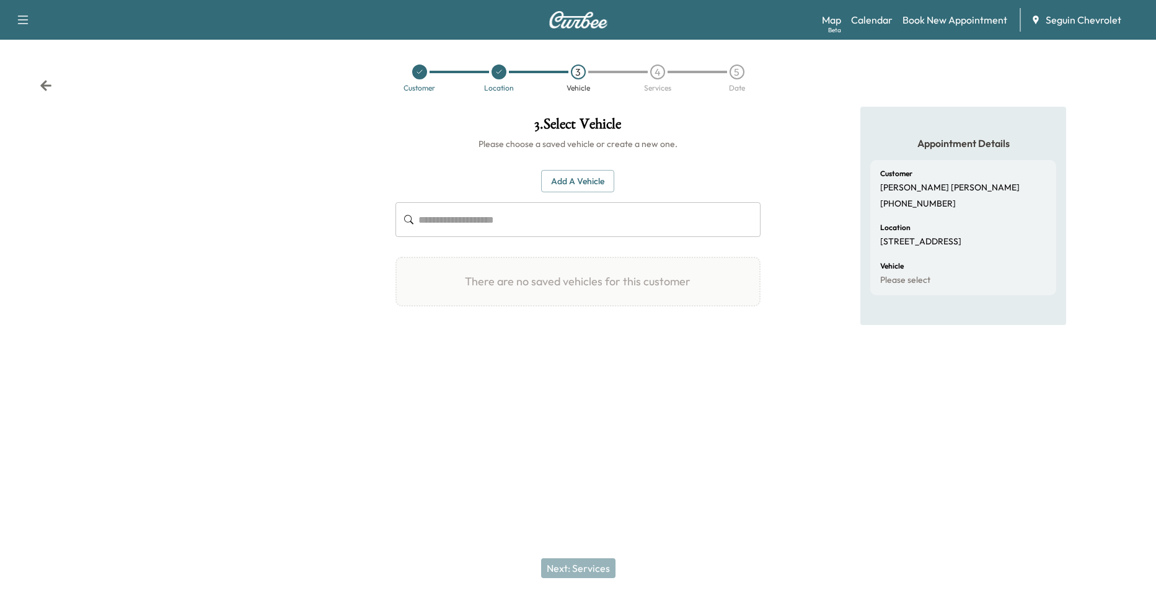
click at [573, 177] on button "Add a Vehicle" at bounding box center [577, 181] width 73 height 23
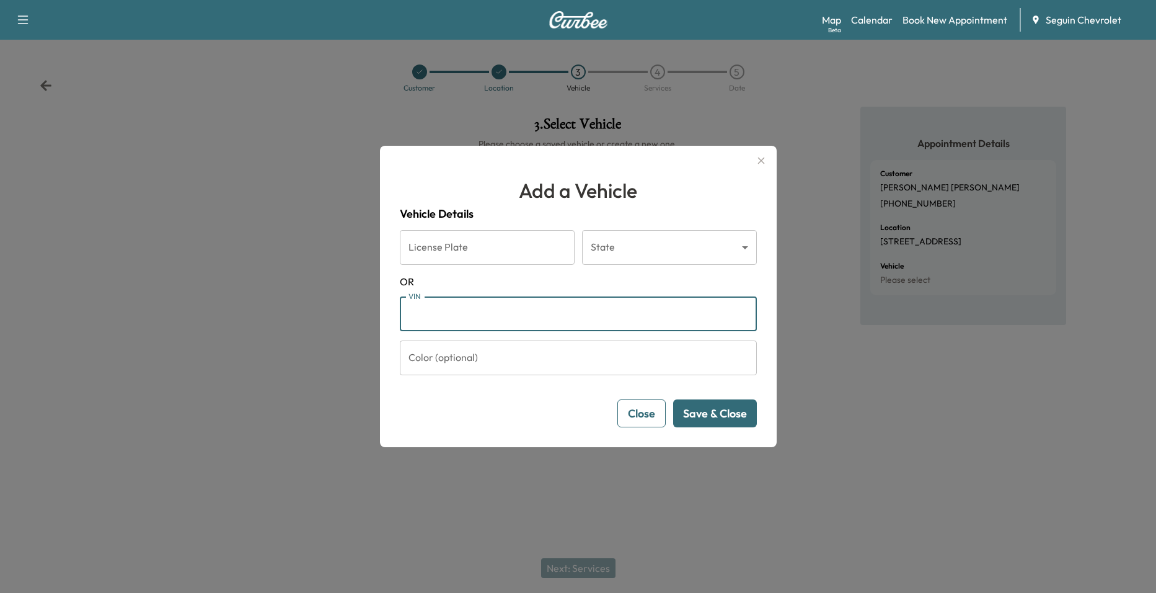
drag, startPoint x: 532, startPoint y: 330, endPoint x: 536, endPoint y: 324, distance: 7.2
click at [532, 330] on input "VIN" at bounding box center [578, 313] width 357 height 35
paste input "**********"
type input "**********"
click at [715, 417] on button "Save & Close" at bounding box center [715, 413] width 84 height 28
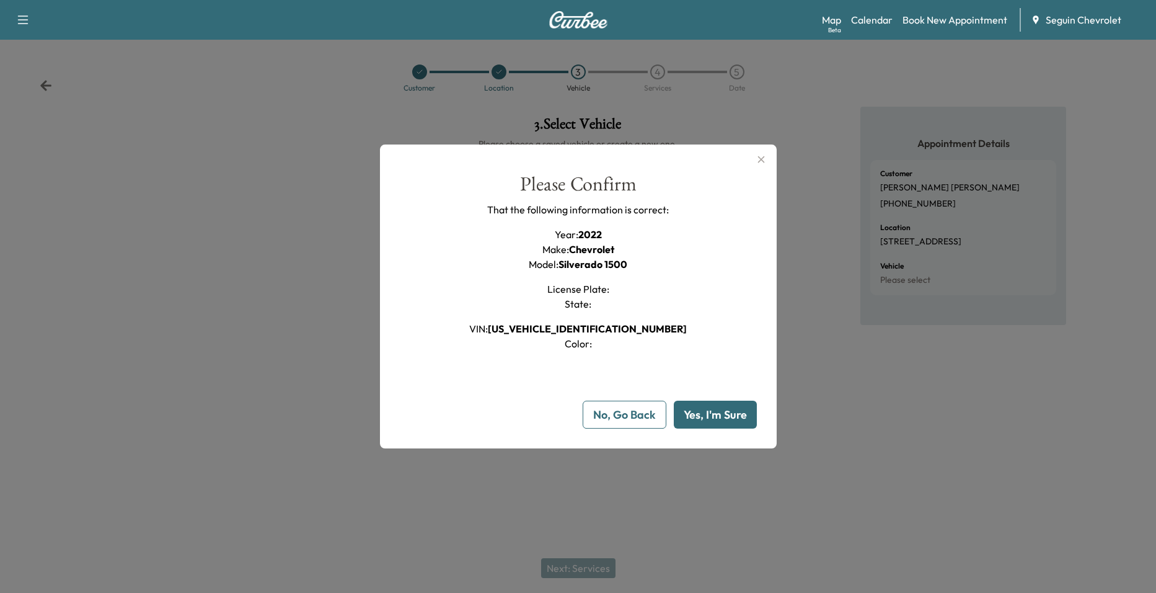
click at [703, 418] on button "Yes, I'm Sure" at bounding box center [715, 414] width 83 height 28
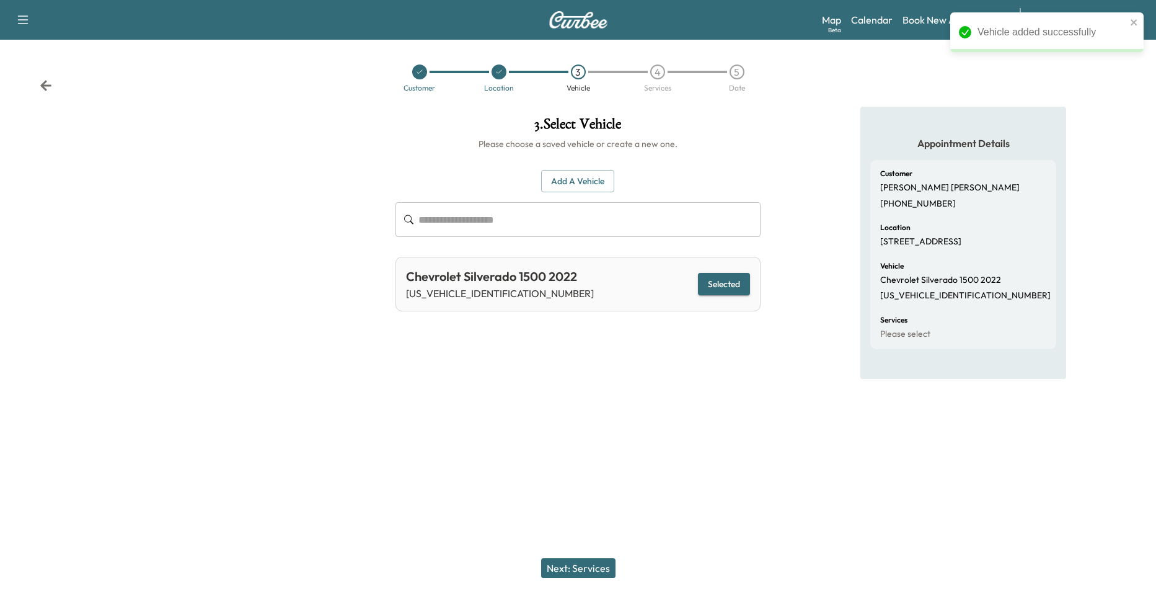
click at [564, 568] on button "Next: Services" at bounding box center [578, 568] width 74 height 20
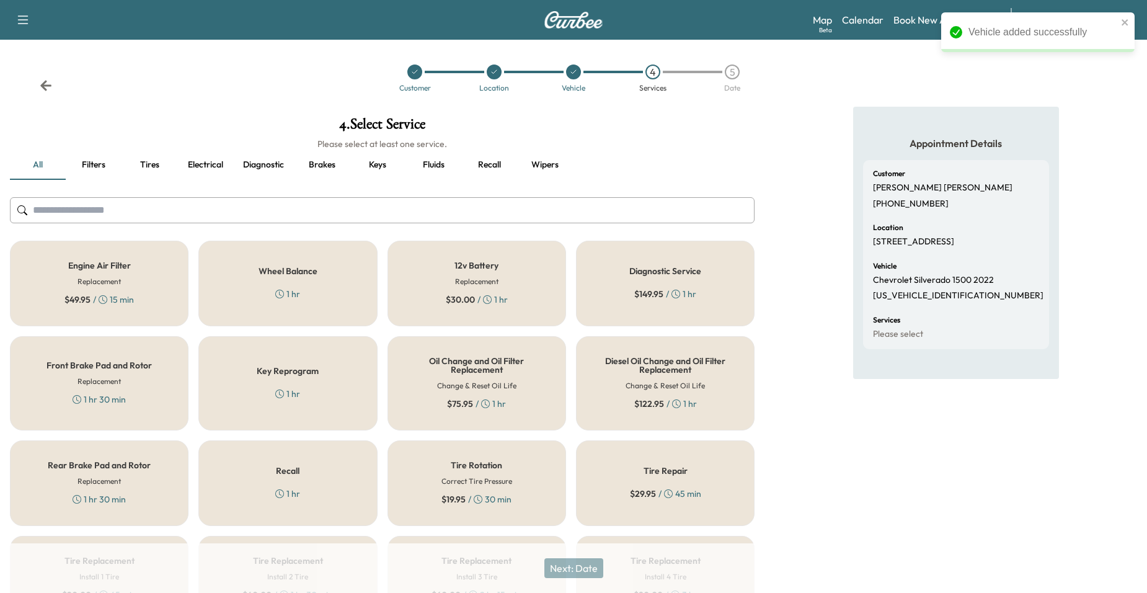
click at [343, 469] on div "Recall 1 hr" at bounding box center [287, 483] width 179 height 86
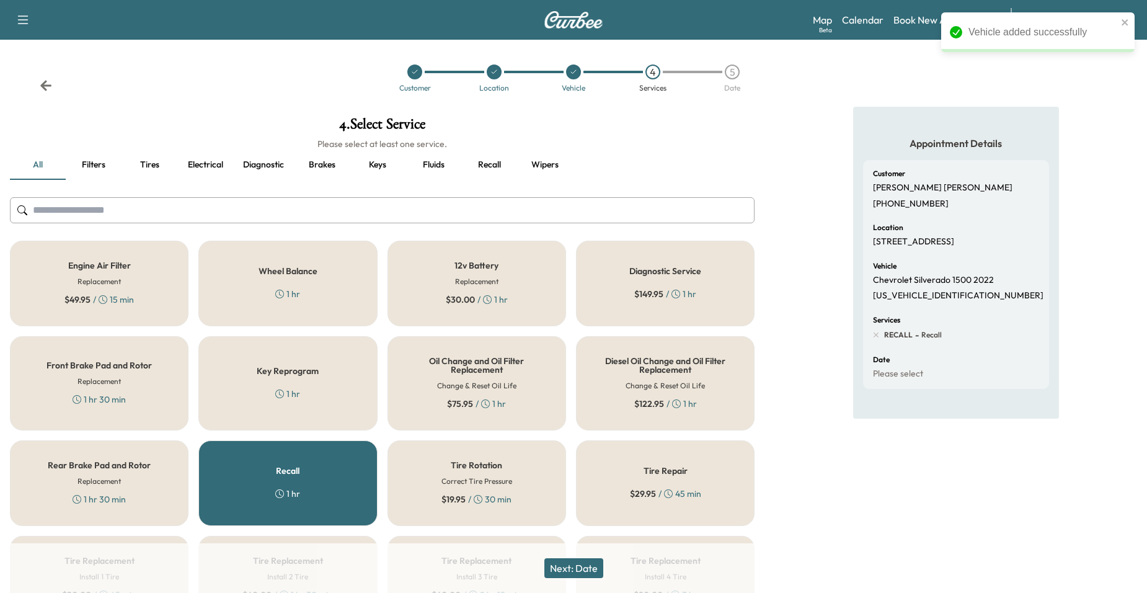
click at [589, 562] on button "Next: Date" at bounding box center [573, 568] width 59 height 20
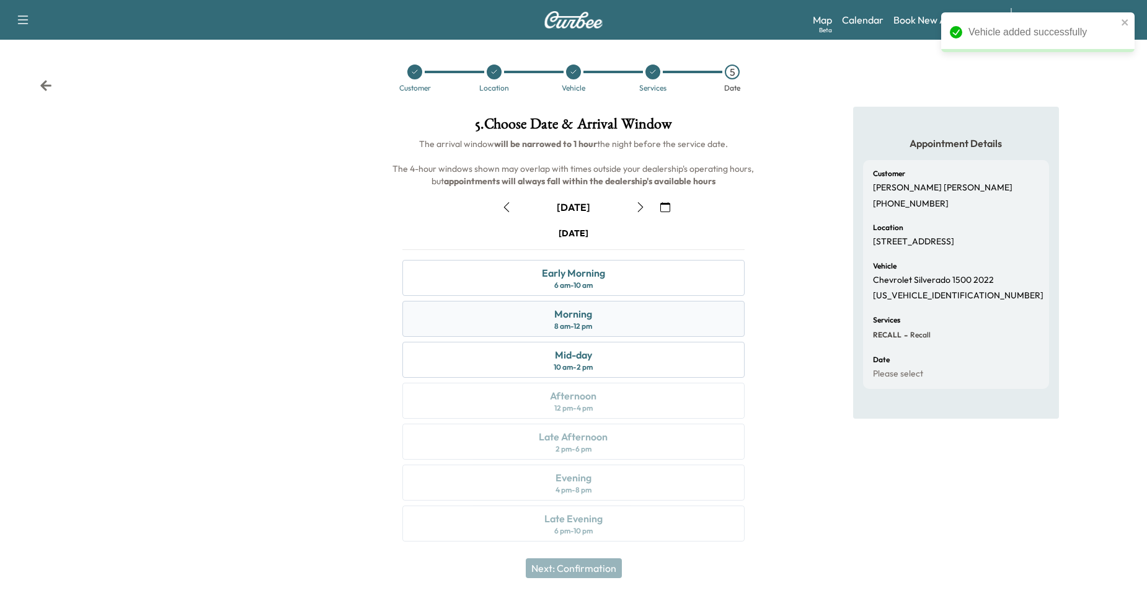
click at [633, 311] on div "Morning 8 am - 12 pm" at bounding box center [573, 319] width 343 height 36
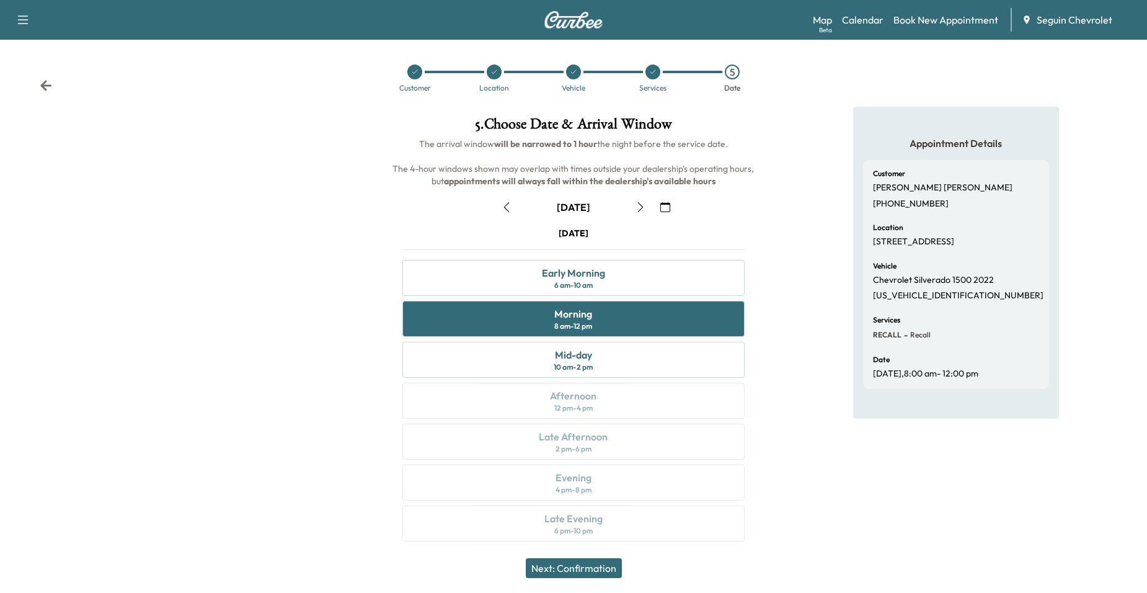
click at [584, 573] on button "Next: Confirmation" at bounding box center [574, 568] width 96 height 20
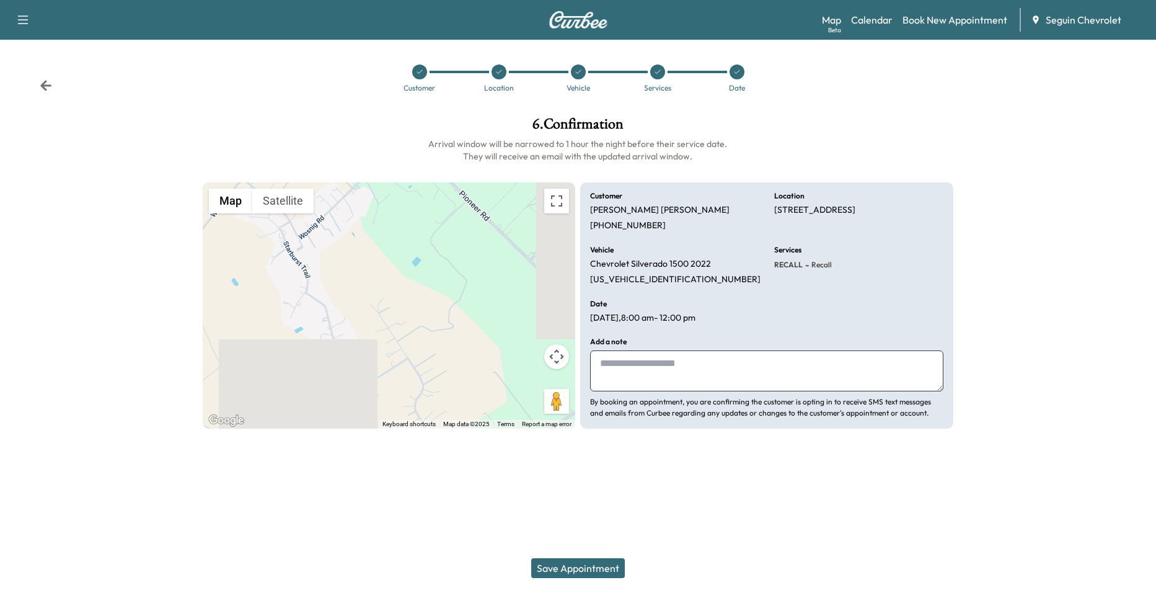
click at [661, 386] on textarea at bounding box center [766, 370] width 353 height 41
type textarea "*"
type textarea "*******"
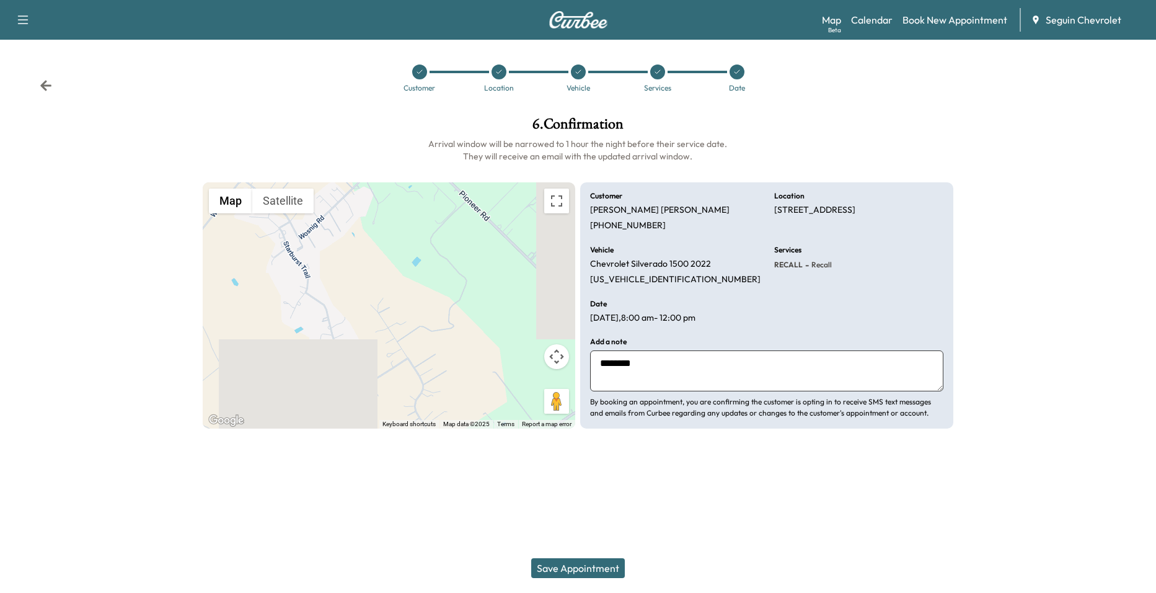
click at [736, 79] on div at bounding box center [737, 71] width 15 height 15
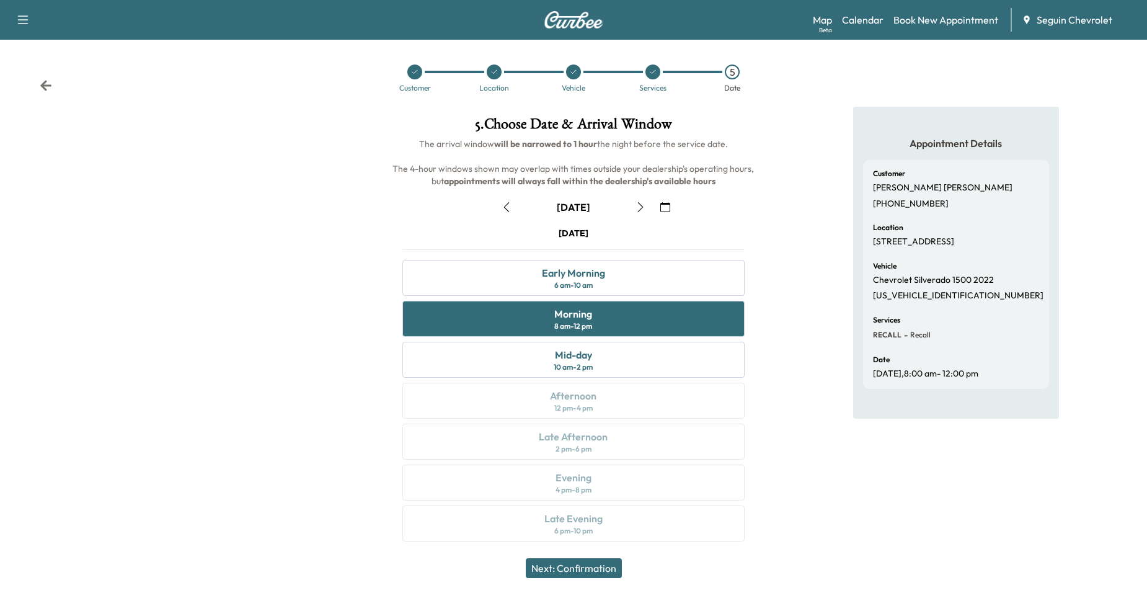
click at [668, 205] on icon "button" at bounding box center [665, 207] width 10 height 10
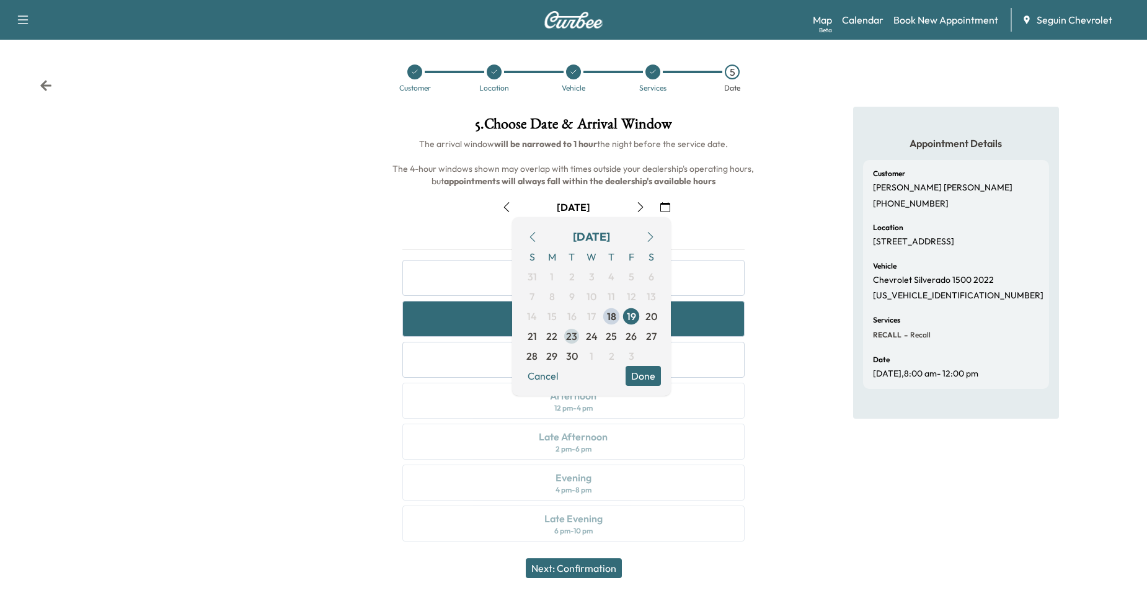
click at [573, 335] on span "23" at bounding box center [571, 336] width 11 height 15
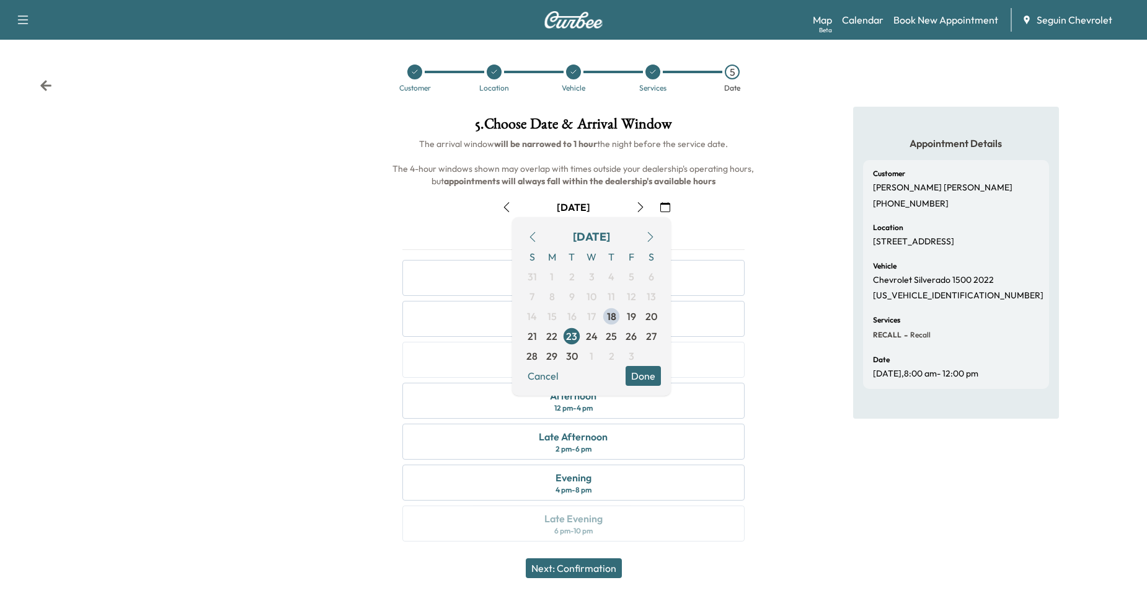
click at [648, 377] on button "Done" at bounding box center [642, 376] width 35 height 20
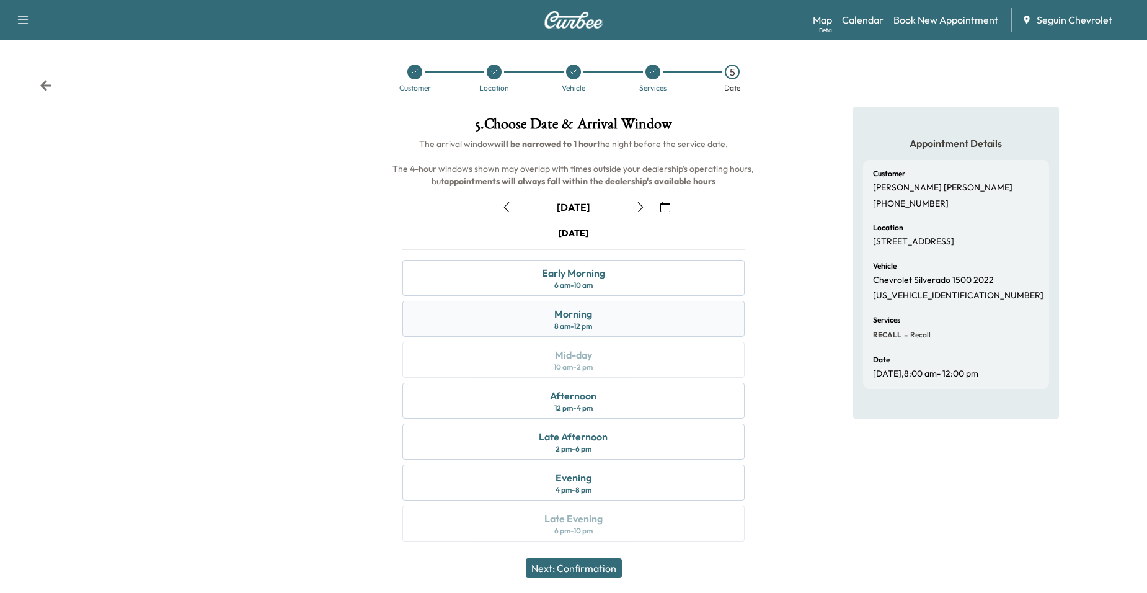
click at [624, 318] on div "Morning 8 am - 12 pm" at bounding box center [573, 319] width 343 height 36
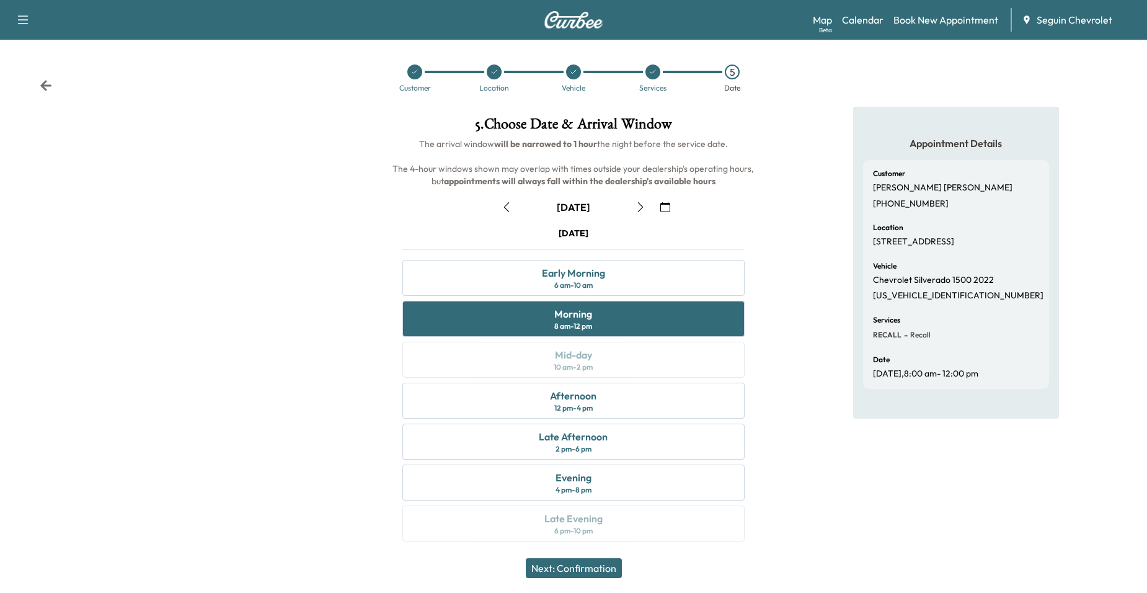
click at [609, 563] on button "Next: Confirmation" at bounding box center [574, 568] width 96 height 20
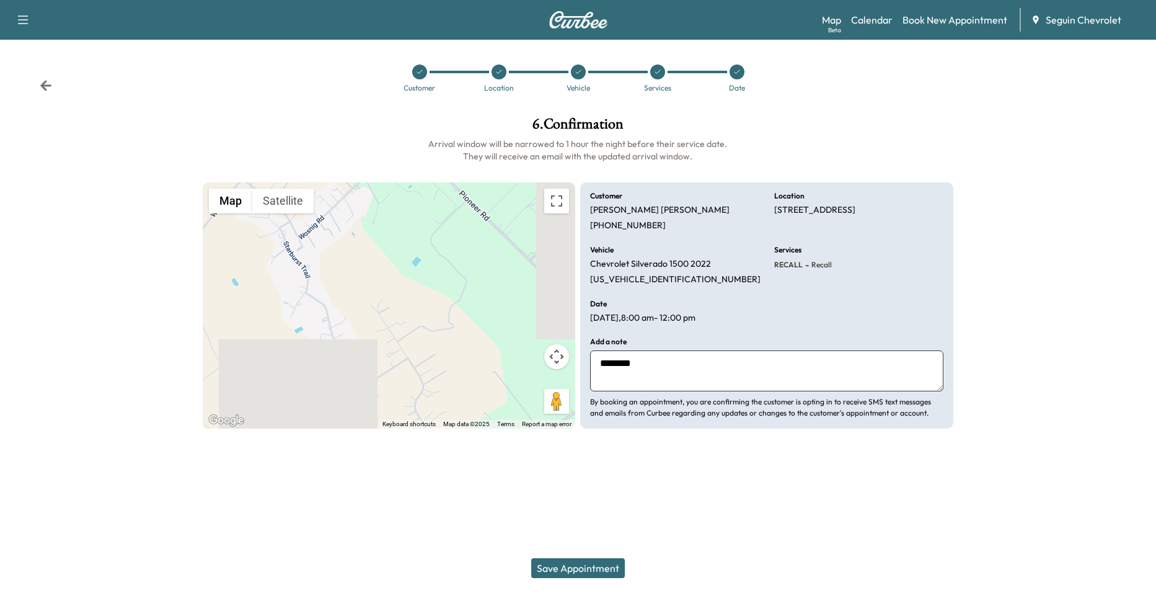
click at [666, 364] on textarea "*******" at bounding box center [766, 370] width 353 height 41
paste textarea "**********"
click at [754, 359] on textarea "**********" at bounding box center [766, 370] width 353 height 41
type textarea "**********"
drag, startPoint x: 425, startPoint y: 231, endPoint x: 422, endPoint y: 223, distance: 8.6
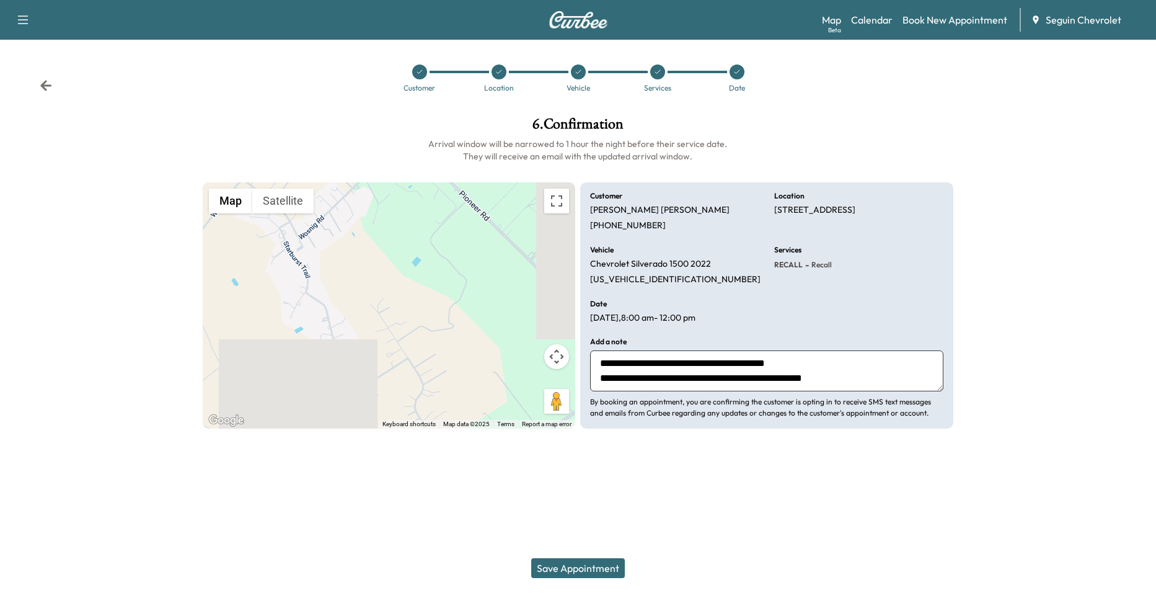
click at [391, 139] on h6 "Arrival window will be narrowed to 1 hour the night before their service date. …" at bounding box center [578, 150] width 751 height 25
click at [603, 570] on button "Save Appointment" at bounding box center [578, 568] width 94 height 20
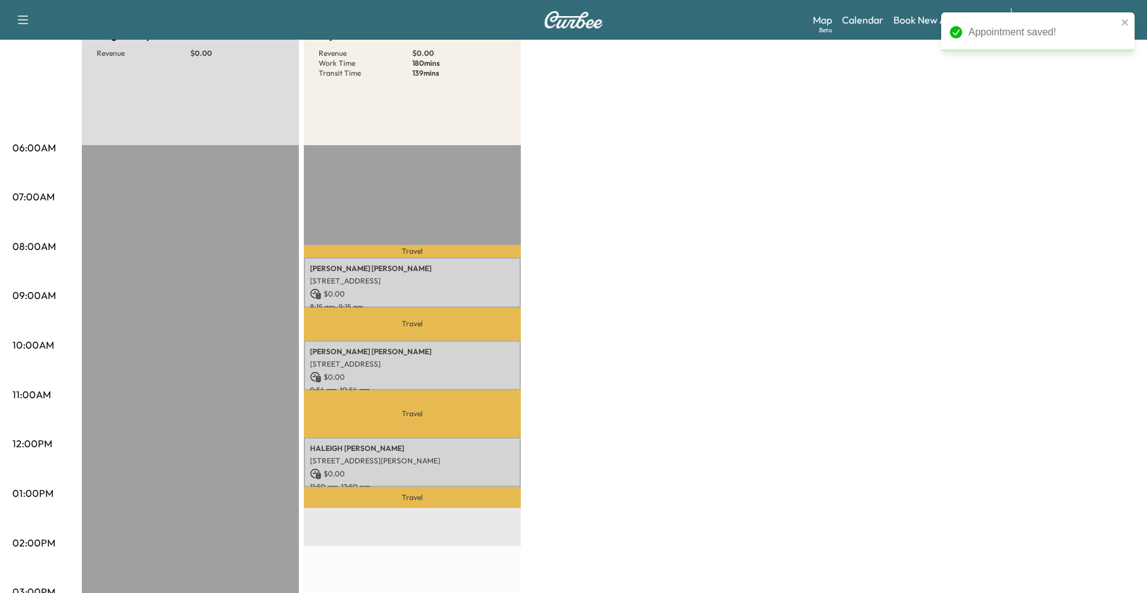
scroll to position [124, 0]
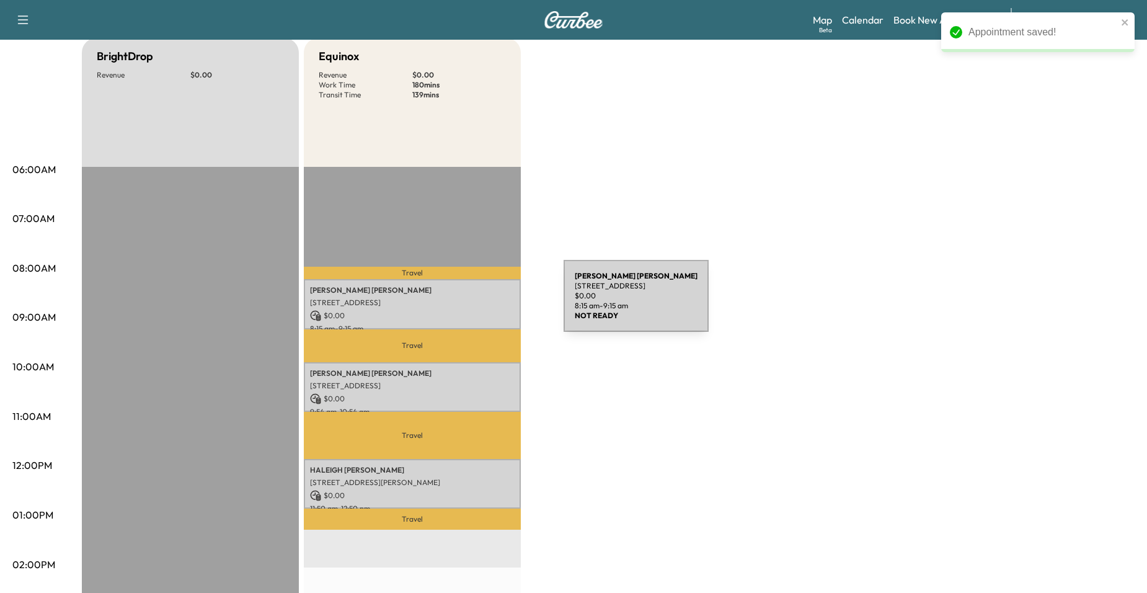
click at [470, 303] on p "[STREET_ADDRESS]" at bounding box center [412, 303] width 205 height 10
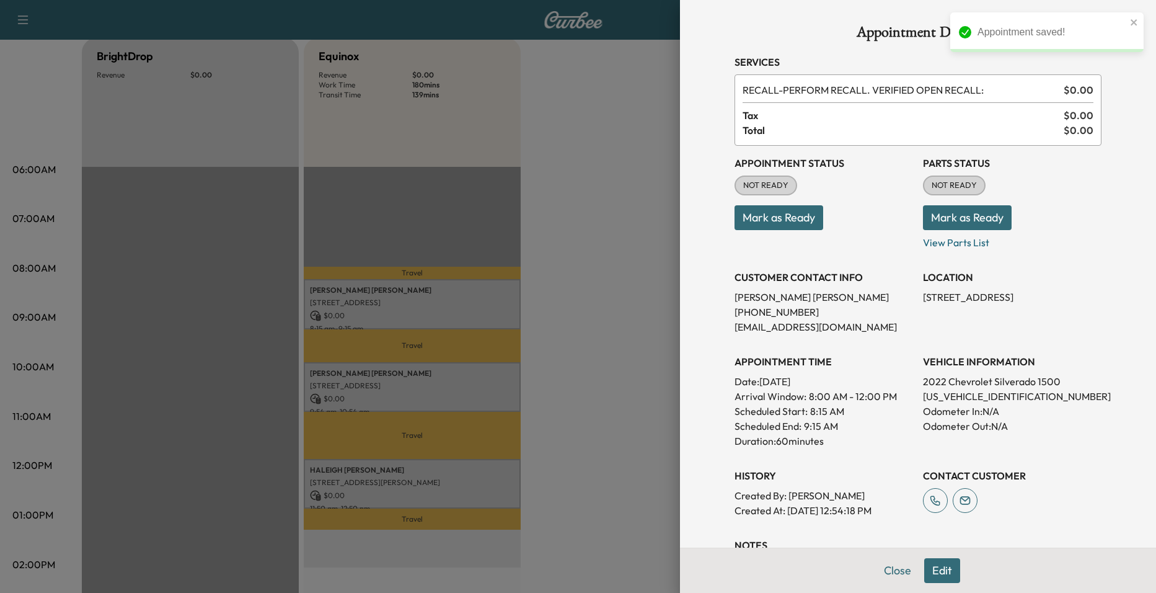
click at [668, 319] on div at bounding box center [578, 296] width 1156 height 593
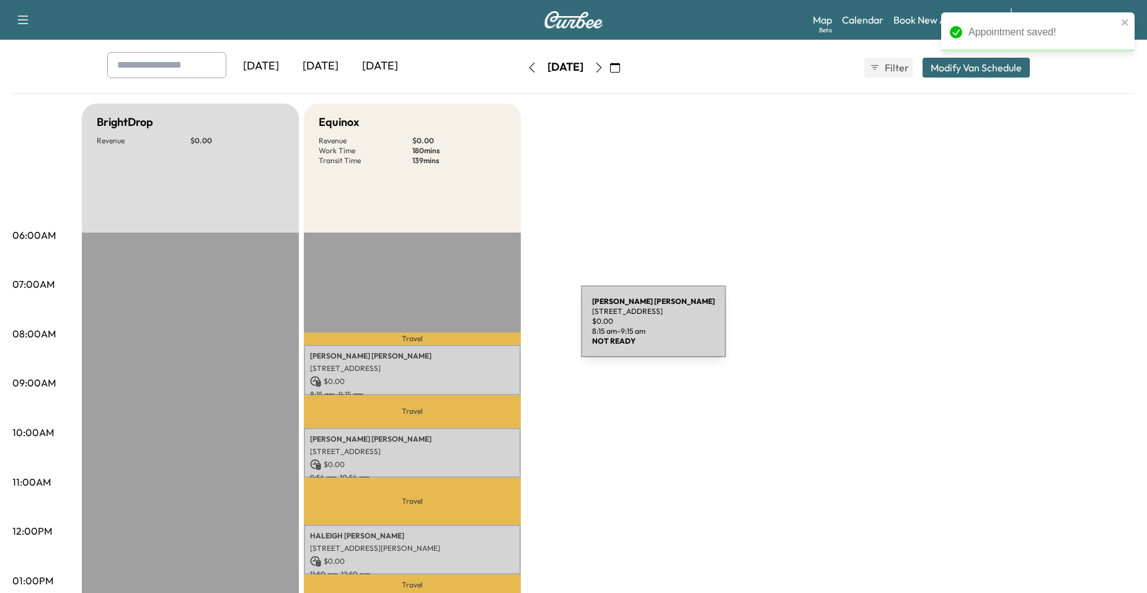
scroll to position [0, 0]
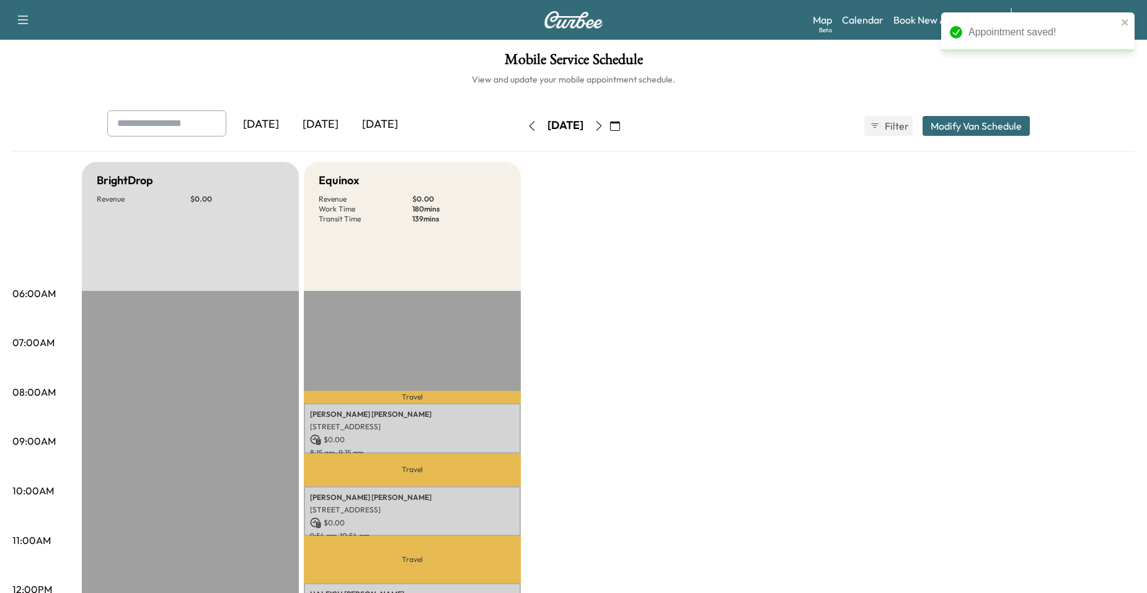
click at [622, 150] on div "[DATE] [DATE] [DATE] [DATE] September 2025 S M T W T F S 31 1 2 3 4 5 6 7 8 9 1…" at bounding box center [573, 131] width 1122 height 42
click at [1126, 20] on icon "close" at bounding box center [1124, 22] width 6 height 6
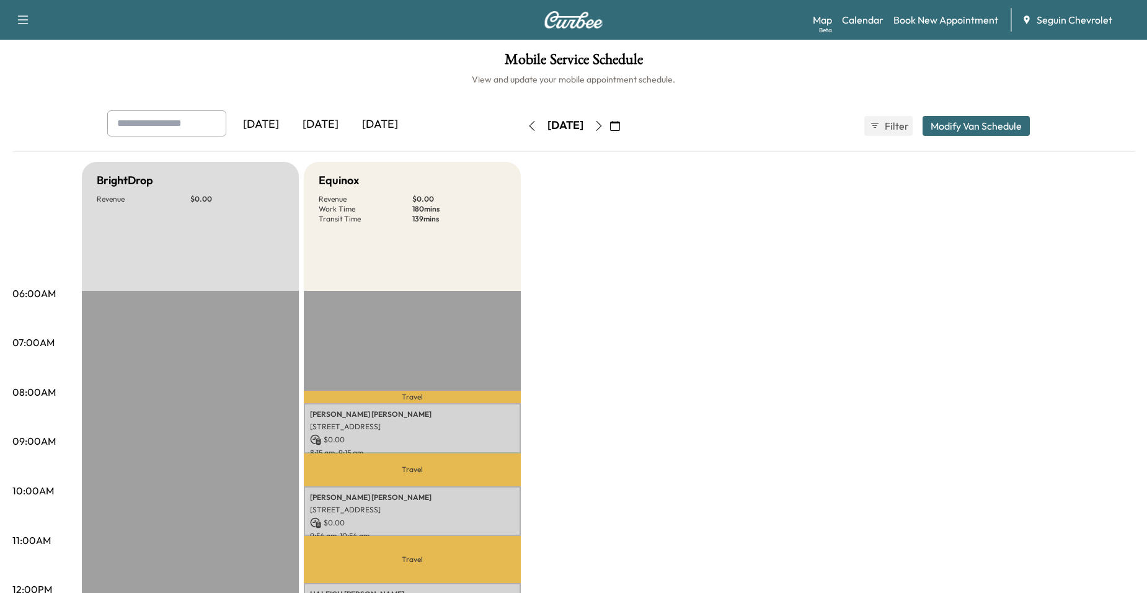
click at [324, 60] on h1 "Mobile Service Schedule" at bounding box center [573, 62] width 1122 height 21
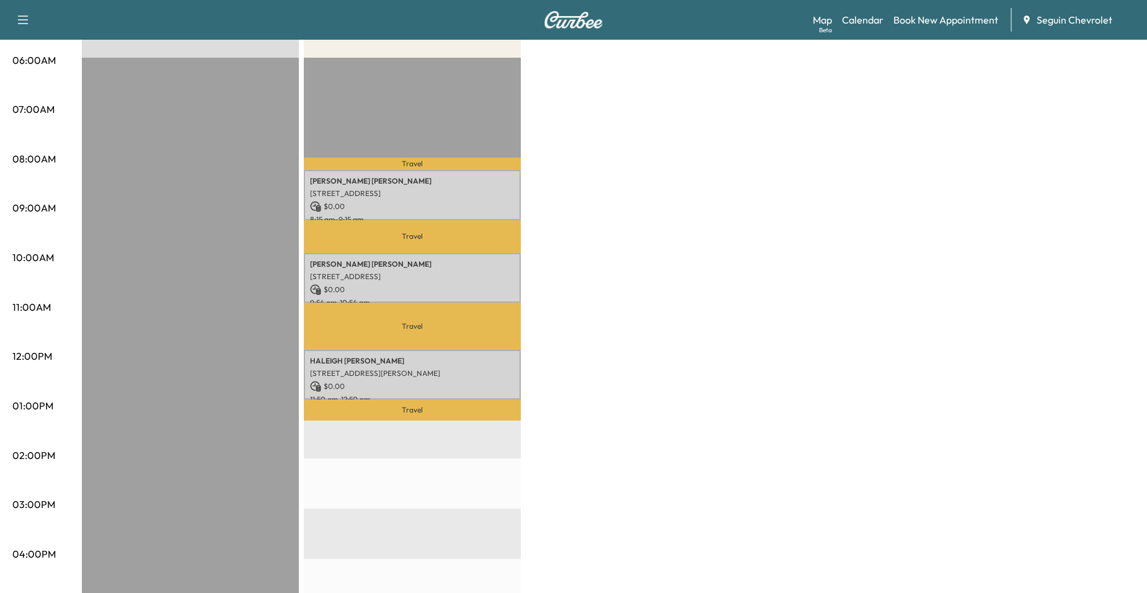
scroll to position [248, 0]
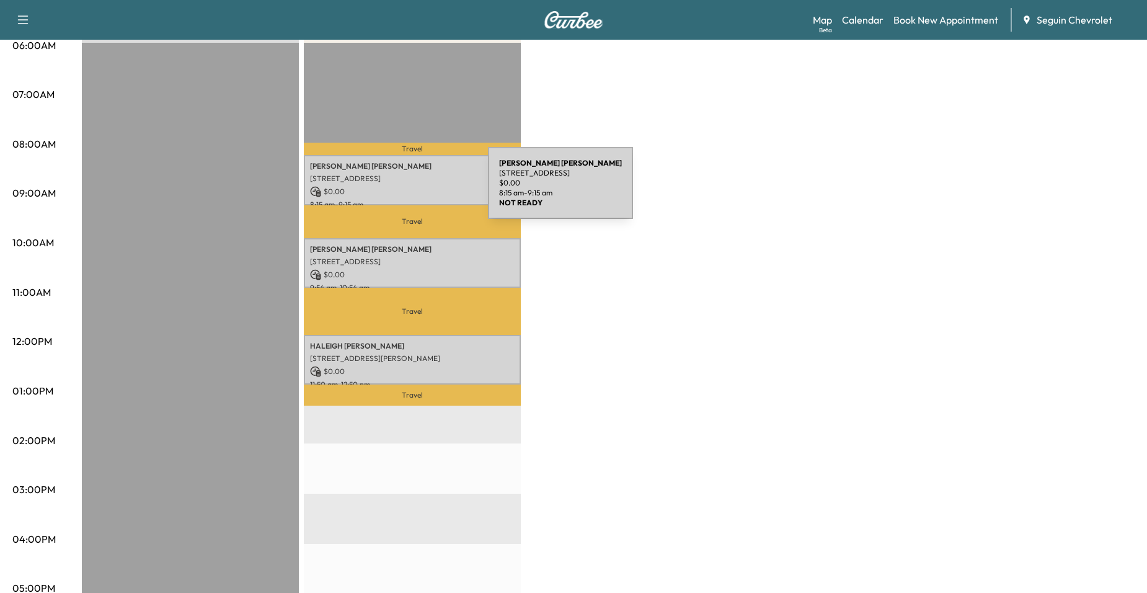
click at [395, 190] on p "$ 0.00" at bounding box center [412, 191] width 205 height 11
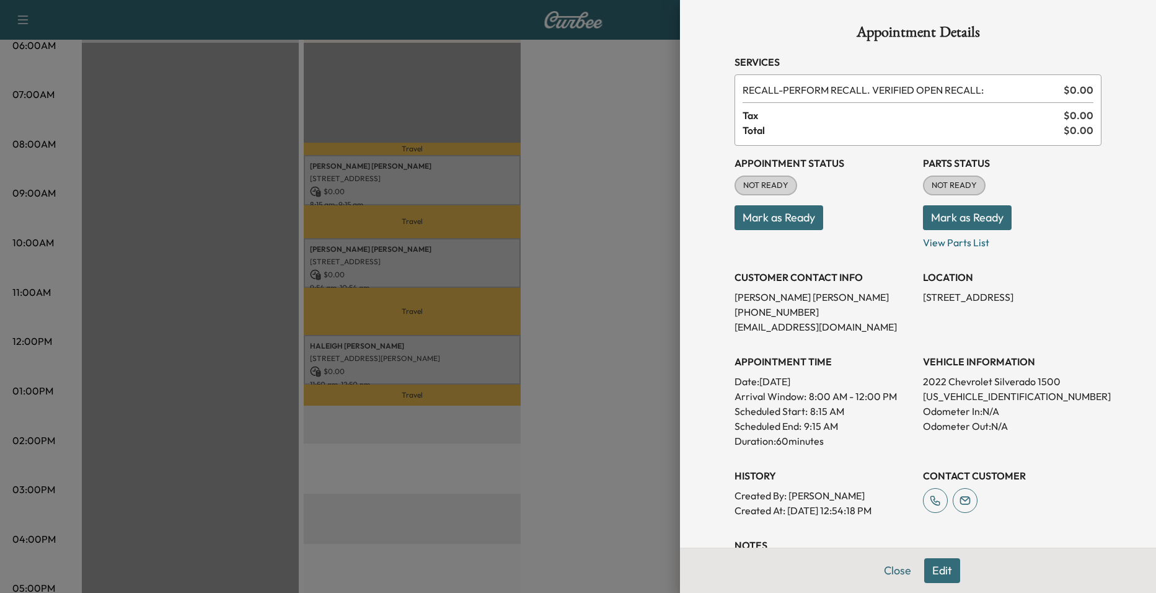
click at [482, 244] on div at bounding box center [578, 296] width 1156 height 593
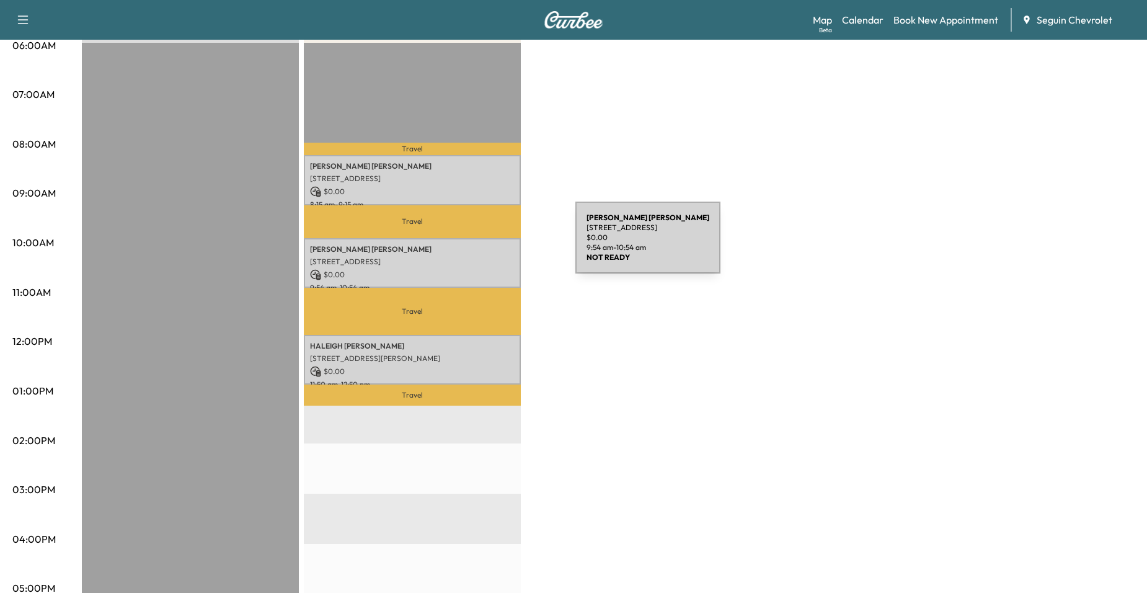
click at [477, 249] on p "[PERSON_NAME]" at bounding box center [412, 249] width 205 height 10
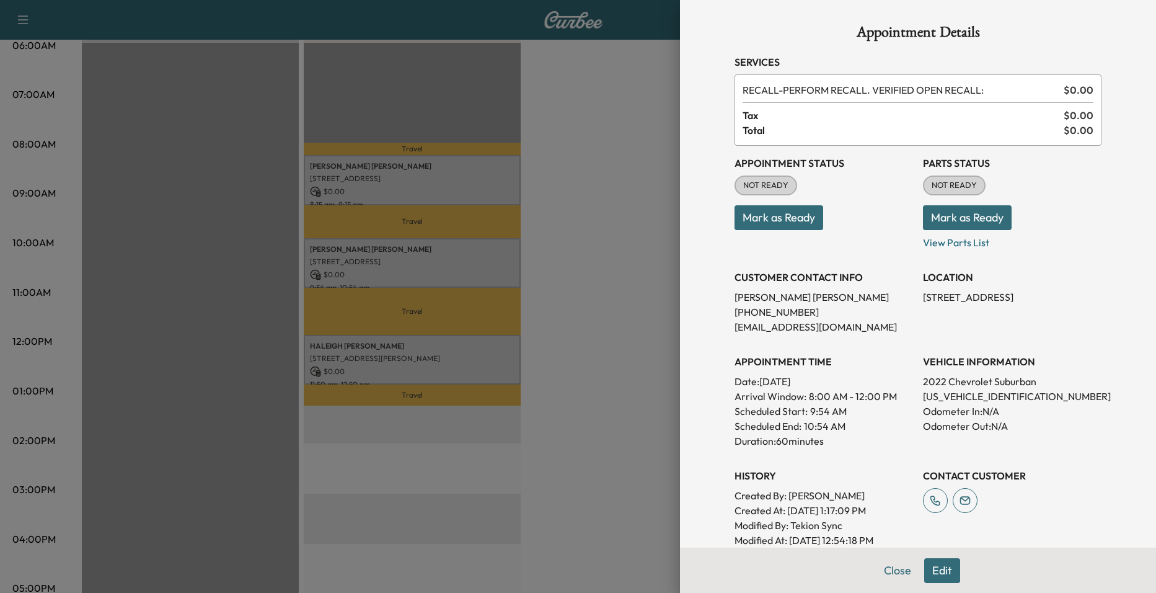
click at [450, 213] on div at bounding box center [578, 296] width 1156 height 593
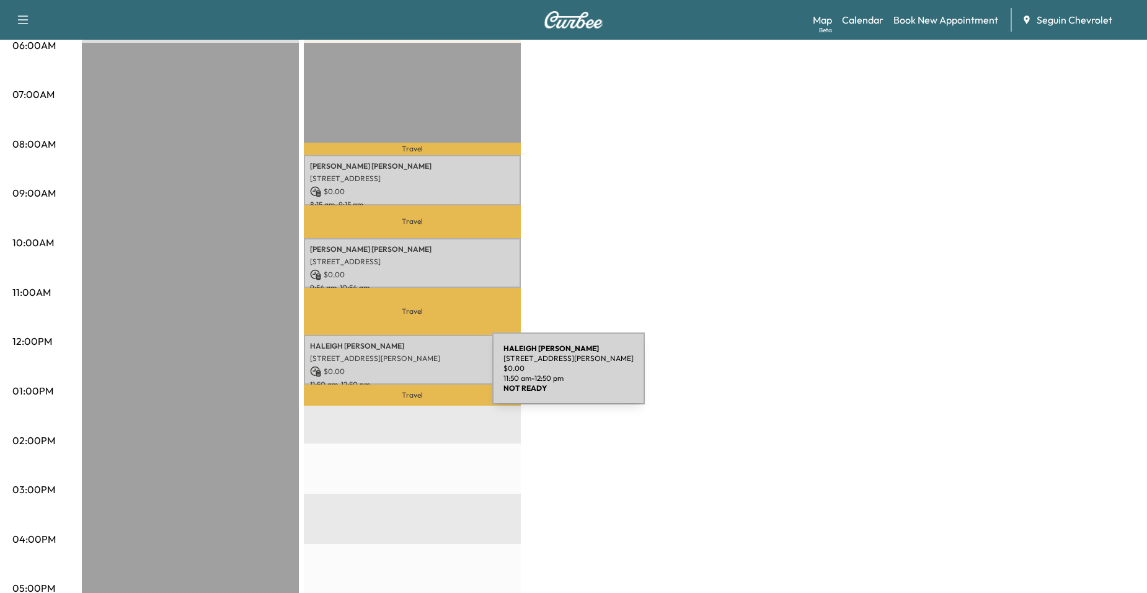
click at [399, 379] on p "11:50 am - 12:50 pm" at bounding box center [412, 384] width 205 height 10
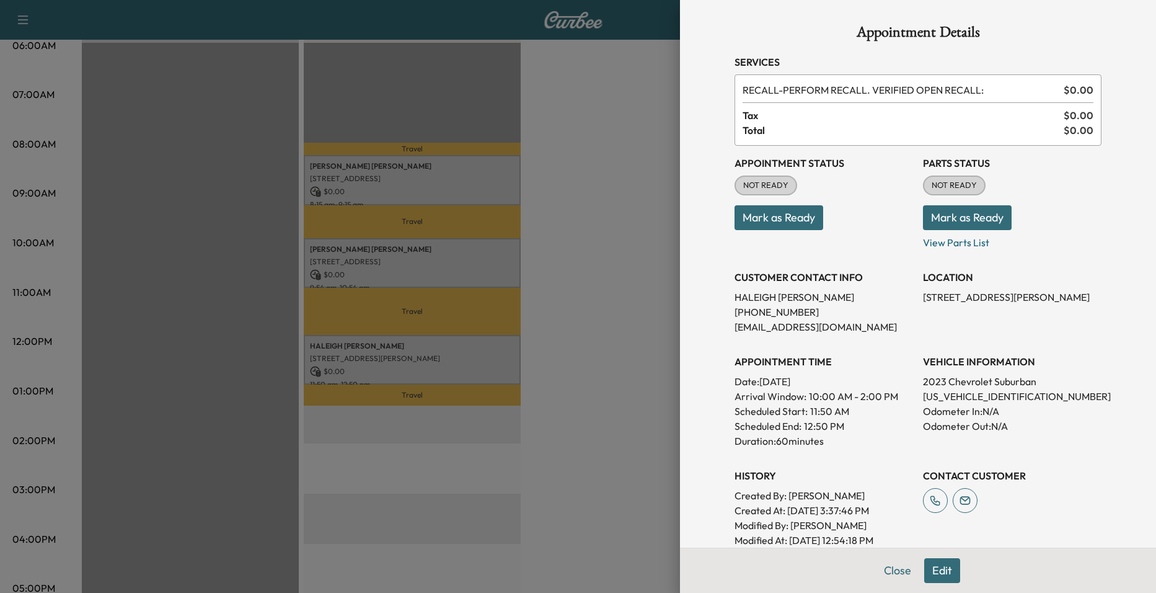
click at [395, 296] on div at bounding box center [578, 296] width 1156 height 593
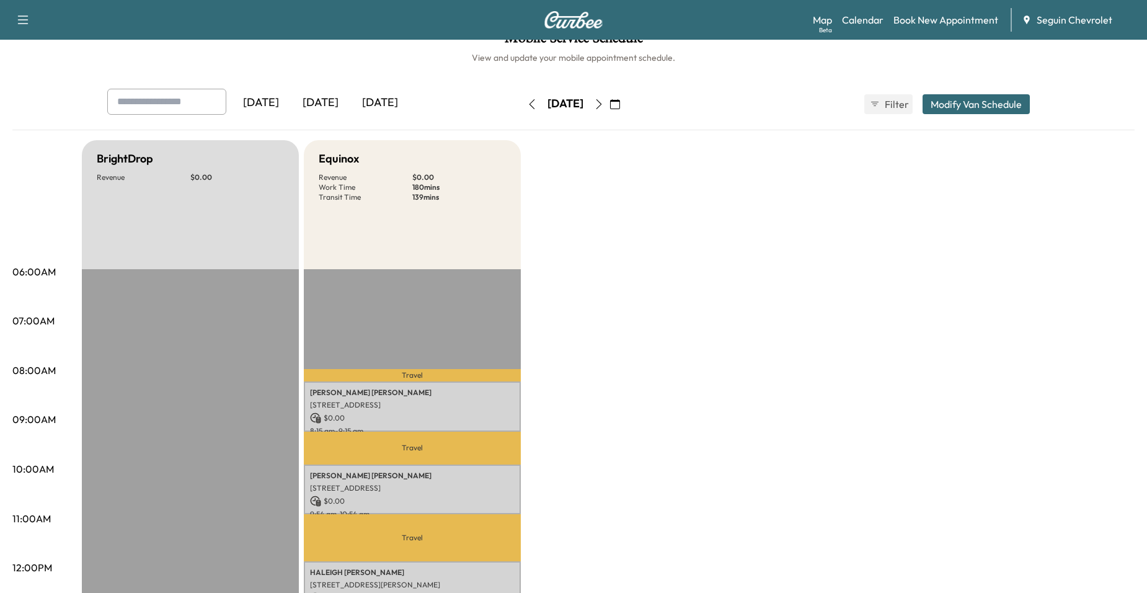
scroll to position [0, 0]
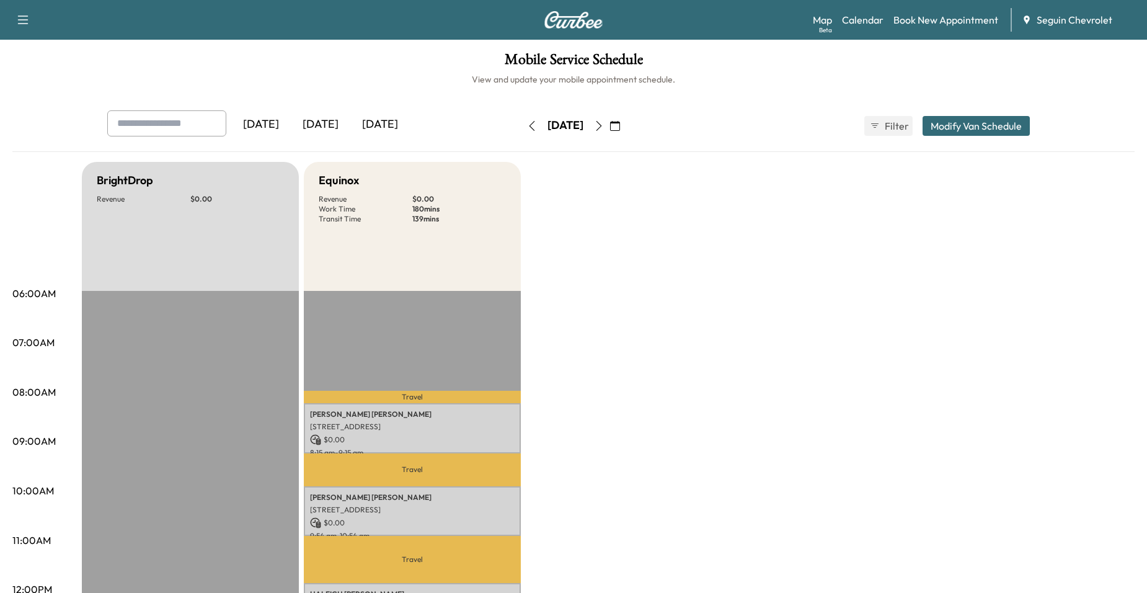
click at [609, 126] on button "button" at bounding box center [598, 126] width 21 height 20
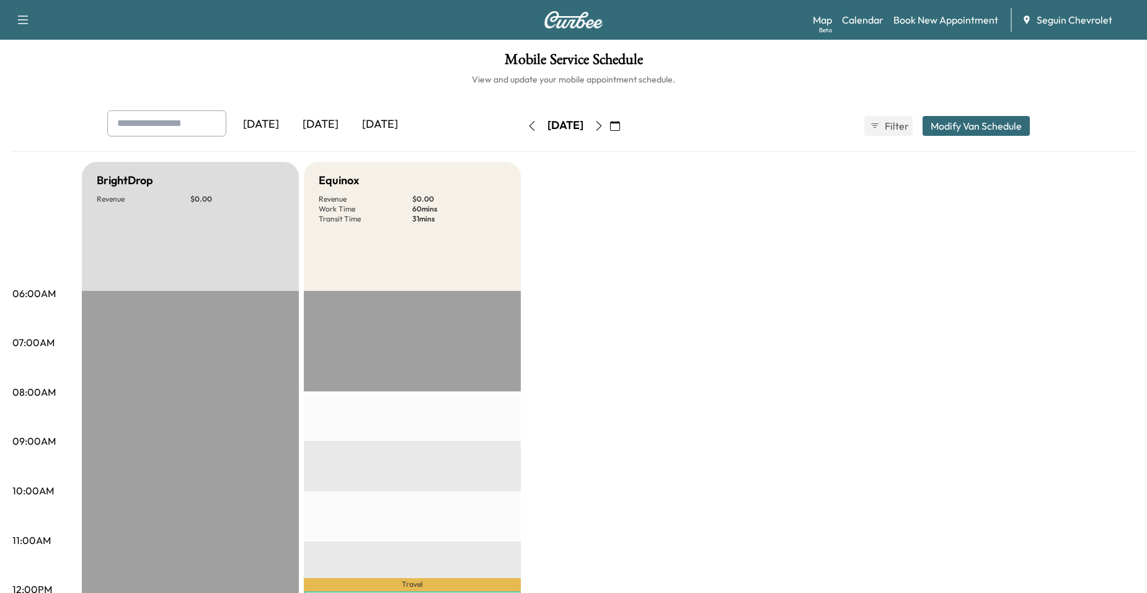
click at [609, 122] on button "button" at bounding box center [598, 126] width 21 height 20
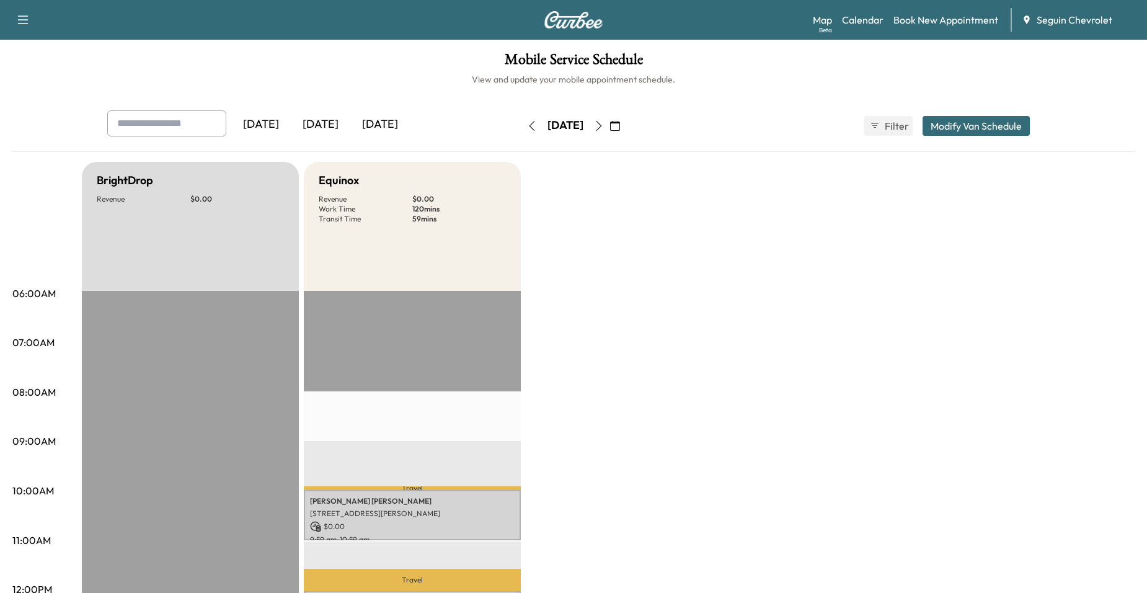
click at [604, 123] on icon "button" at bounding box center [599, 126] width 10 height 10
